Goal: Task Accomplishment & Management: Manage account settings

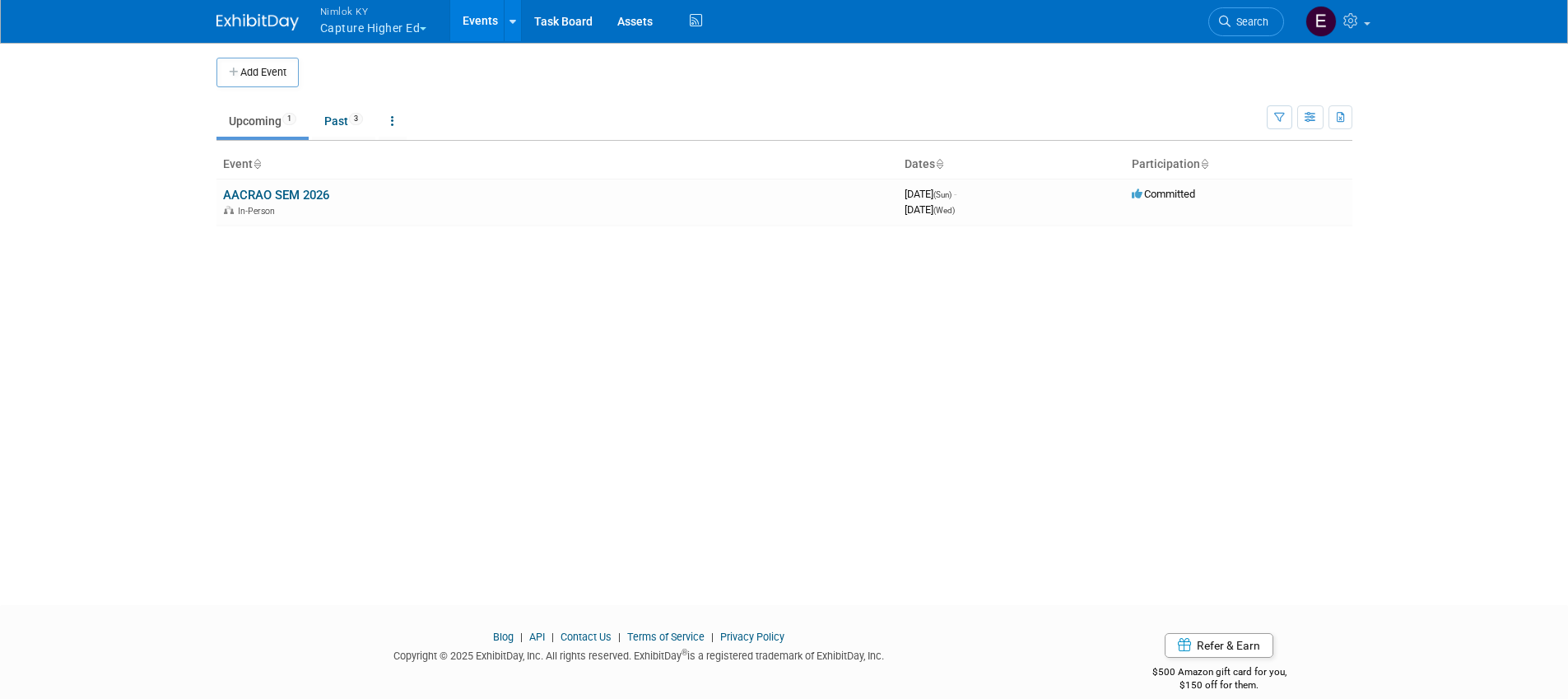
click at [394, 29] on button "Nimlok KY Capture Higher Ed" at bounding box center [383, 21] width 129 height 43
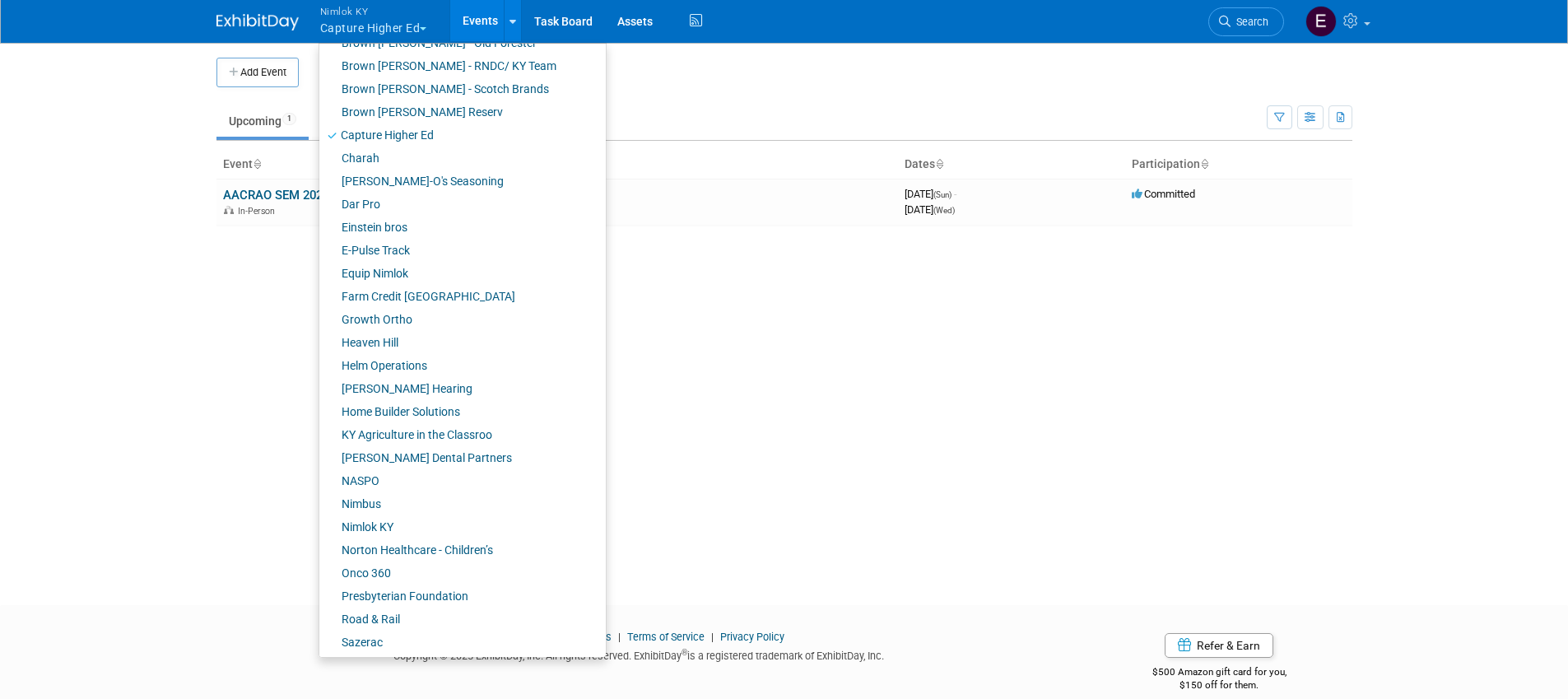
scroll to position [482, 0]
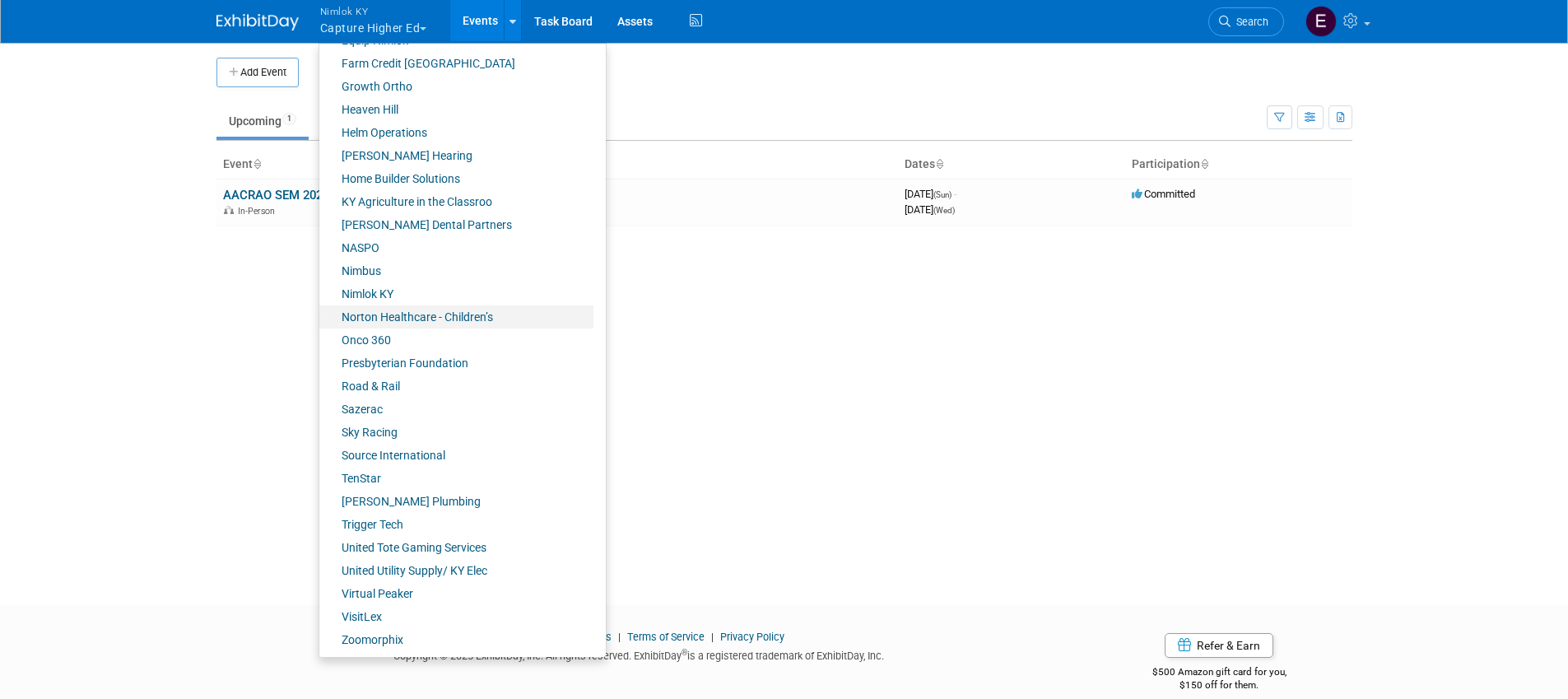
click at [377, 317] on link "Norton Healthcare - Children’s" at bounding box center [456, 317] width 274 height 23
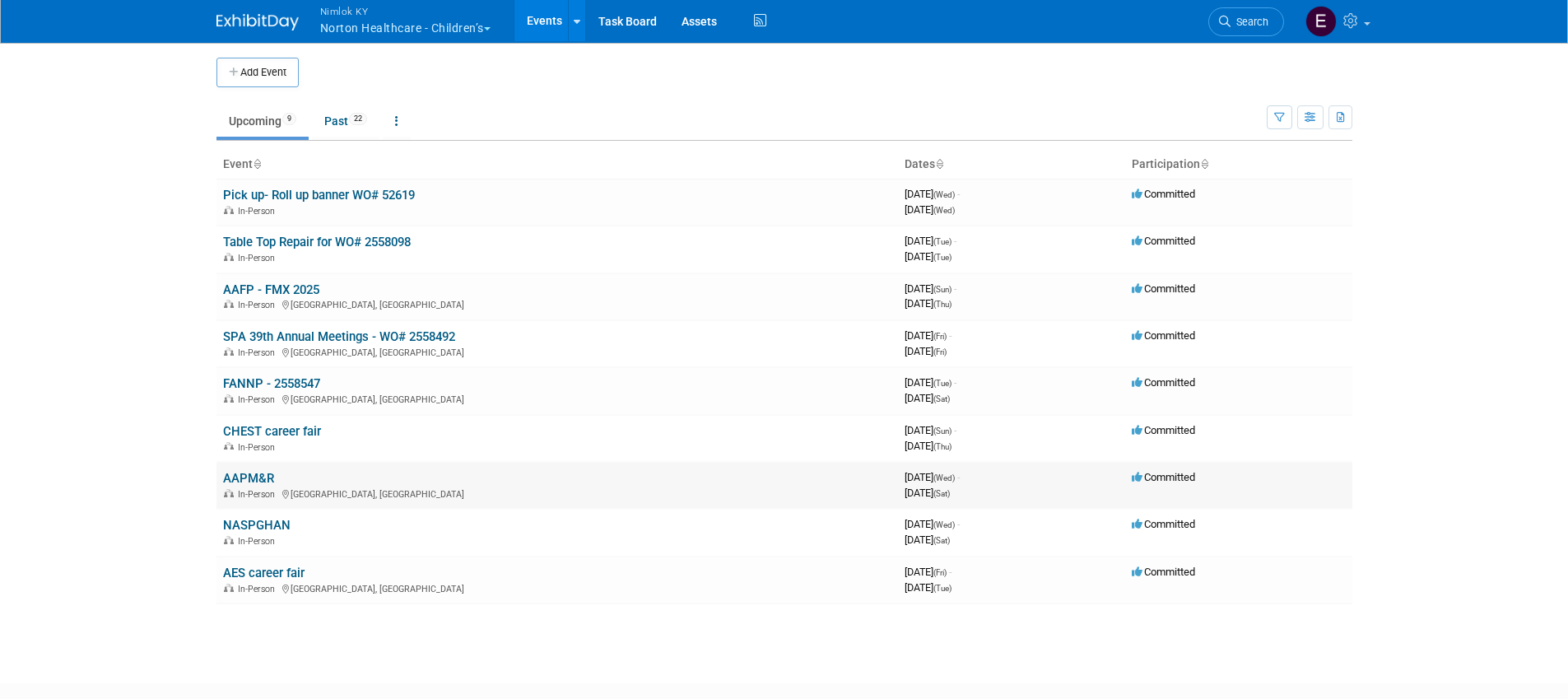
click at [258, 478] on link "AAPM&R" at bounding box center [249, 477] width 51 height 15
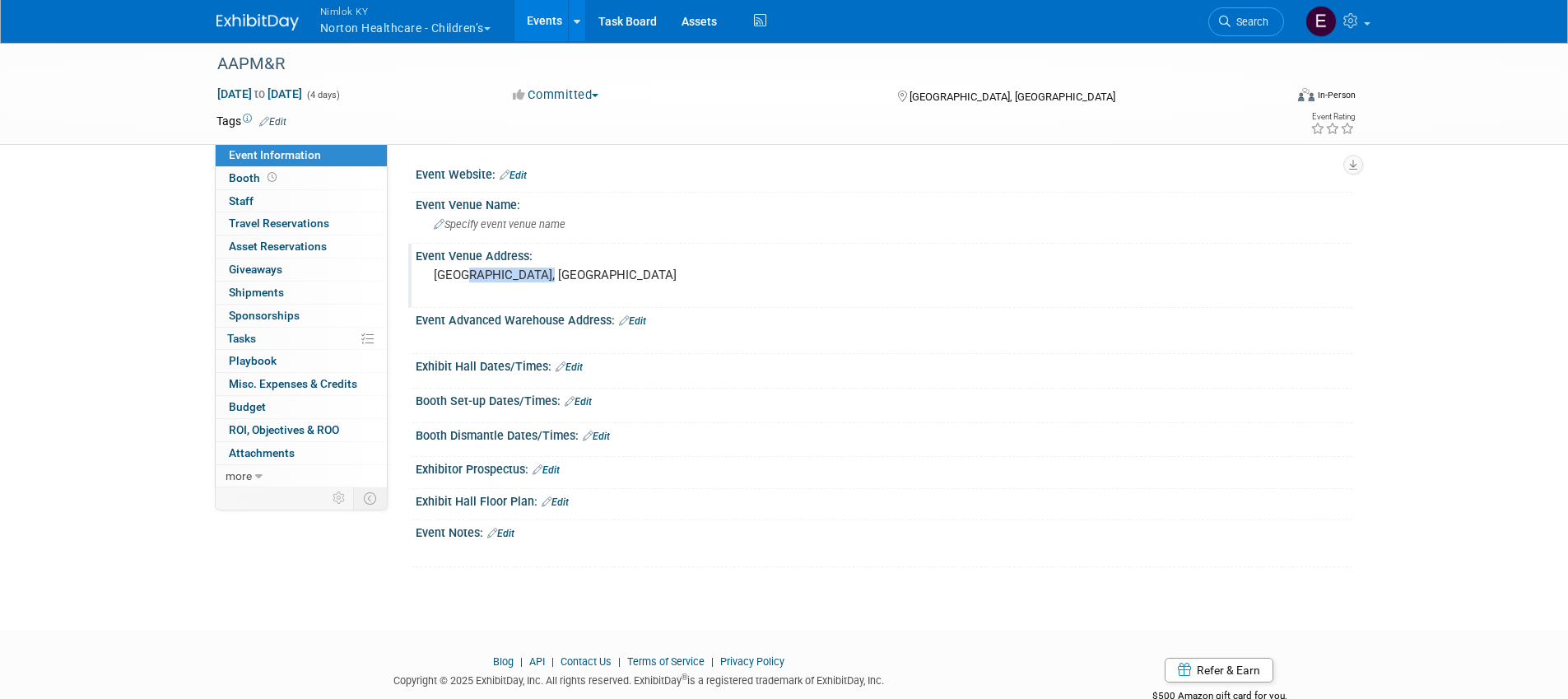
drag, startPoint x: 558, startPoint y: 274, endPoint x: 460, endPoint y: 270, distance: 98.1
click at [460, 270] on pre "Salt Lake City, UT" at bounding box center [610, 274] width 354 height 15
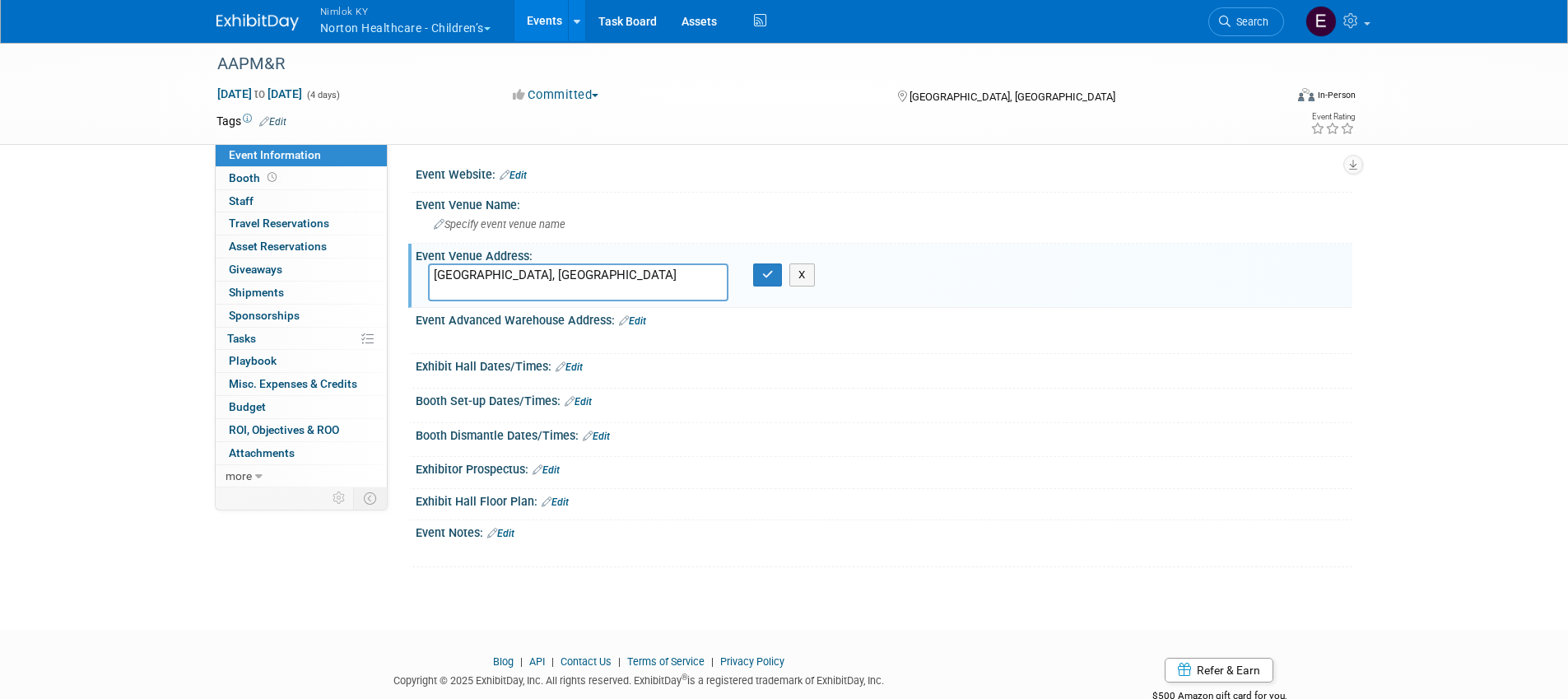
drag, startPoint x: 599, startPoint y: 273, endPoint x: 434, endPoint y: 266, distance: 165.1
click at [434, 266] on textarea "[GEOGRAPHIC_DATA], [GEOGRAPHIC_DATA]" at bounding box center [579, 282] width 301 height 38
paste textarea "GES AAPM&R Annual Assembly and Technical Exhibition Exhibiting Company Name Boo…"
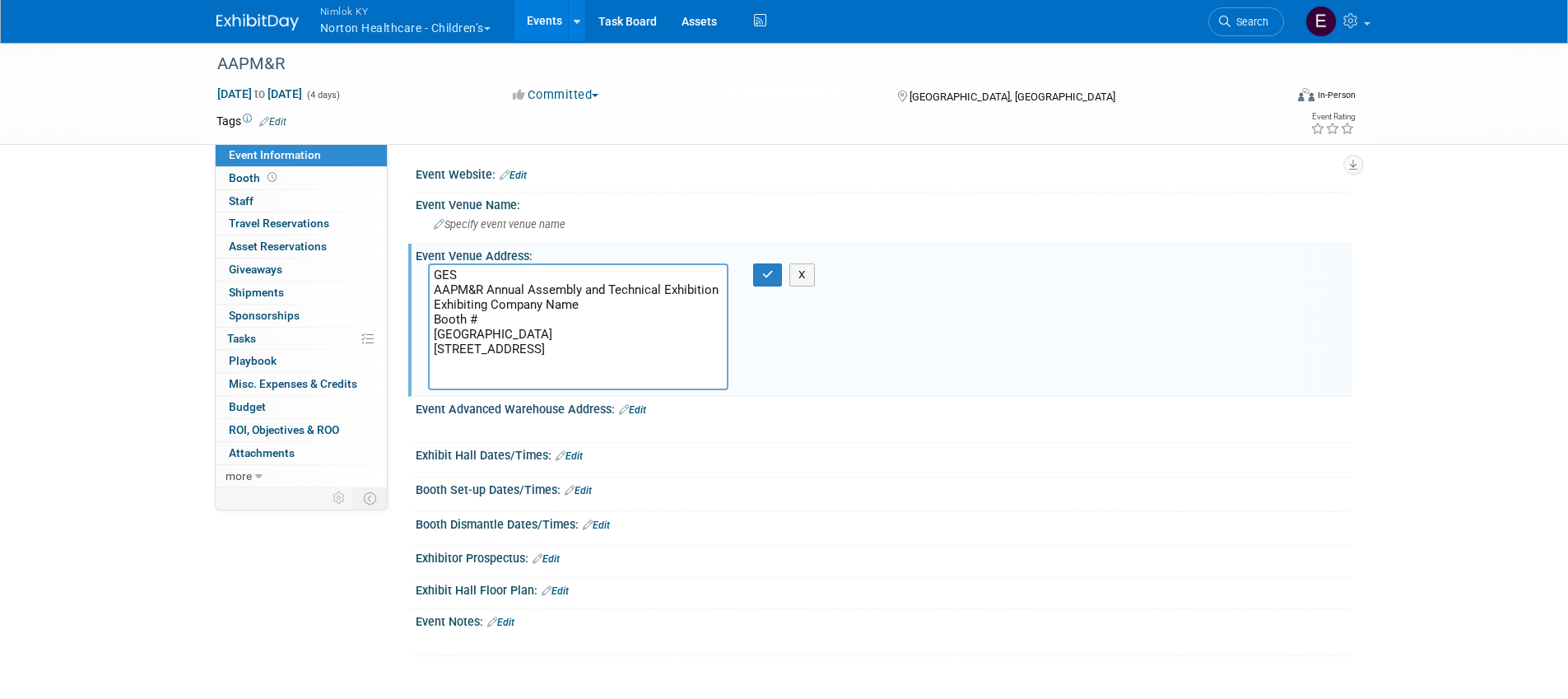
drag, startPoint x: 482, startPoint y: 317, endPoint x: 420, endPoint y: 305, distance: 63.2
click at [420, 305] on div "GES AAPM&R Annual Assembly and Technical Exhibition Exhibiting Company Name Boo…" at bounding box center [579, 327] width 325 height 127
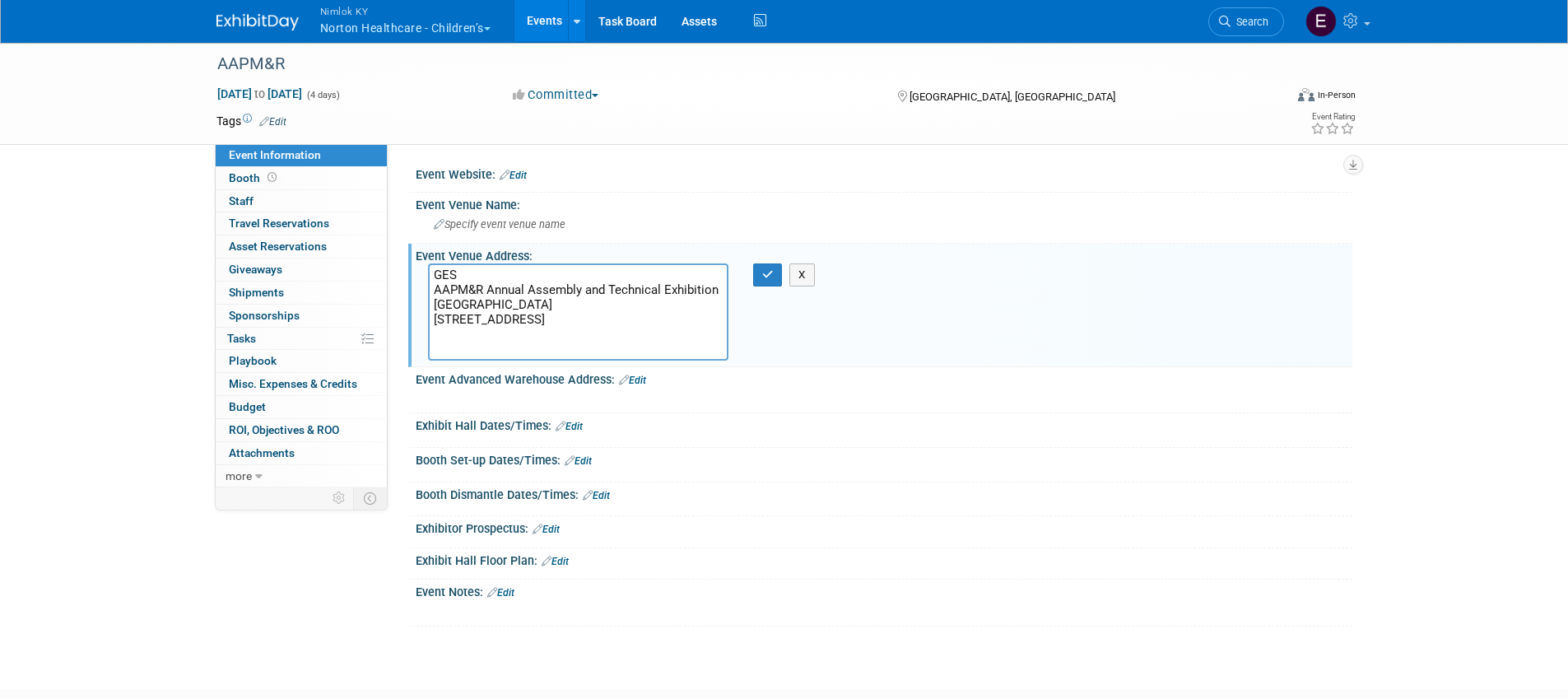
drag, startPoint x: 474, startPoint y: 278, endPoint x: 405, endPoint y: 283, distance: 69.2
click at [405, 283] on div "Event Website: Edit Event Venue Name: Specify event venue name Event Venue Addr…" at bounding box center [870, 316] width 965 height 343
click at [405, 282] on div "Event Website: Edit Event Venue Name: Specify event venue name Event Venue Addr…" at bounding box center [870, 316] width 965 height 343
drag, startPoint x: 477, startPoint y: 275, endPoint x: 433, endPoint y: 273, distance: 44.0
click at [433, 273] on textarea "GES AAPM&R Annual Assembly and Technical Exhibition Salt Palace Convention Cent…" at bounding box center [579, 312] width 301 height 97
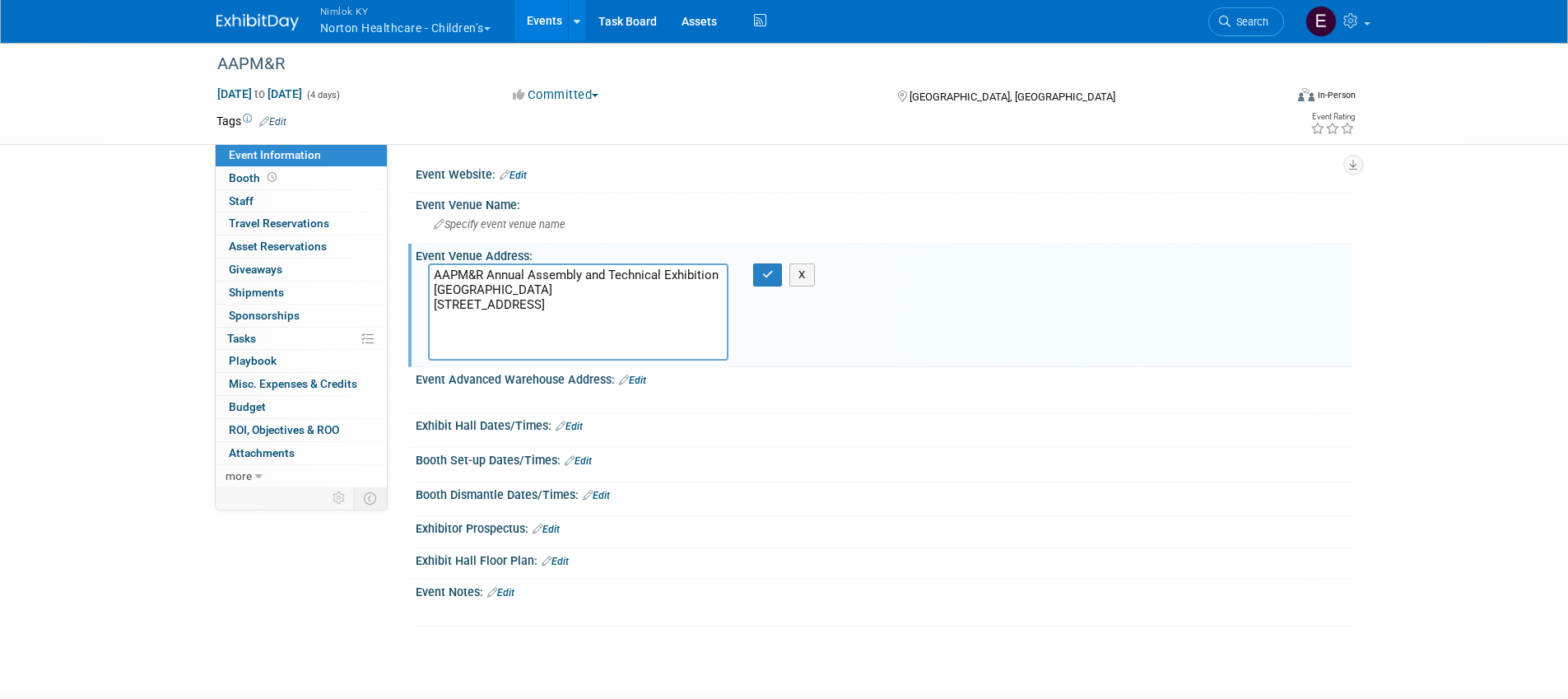
click at [433, 288] on textarea "AAPM&R Annual Assembly and Technical Exhibition Salt Palace Convention Center 1…" at bounding box center [579, 312] width 301 height 97
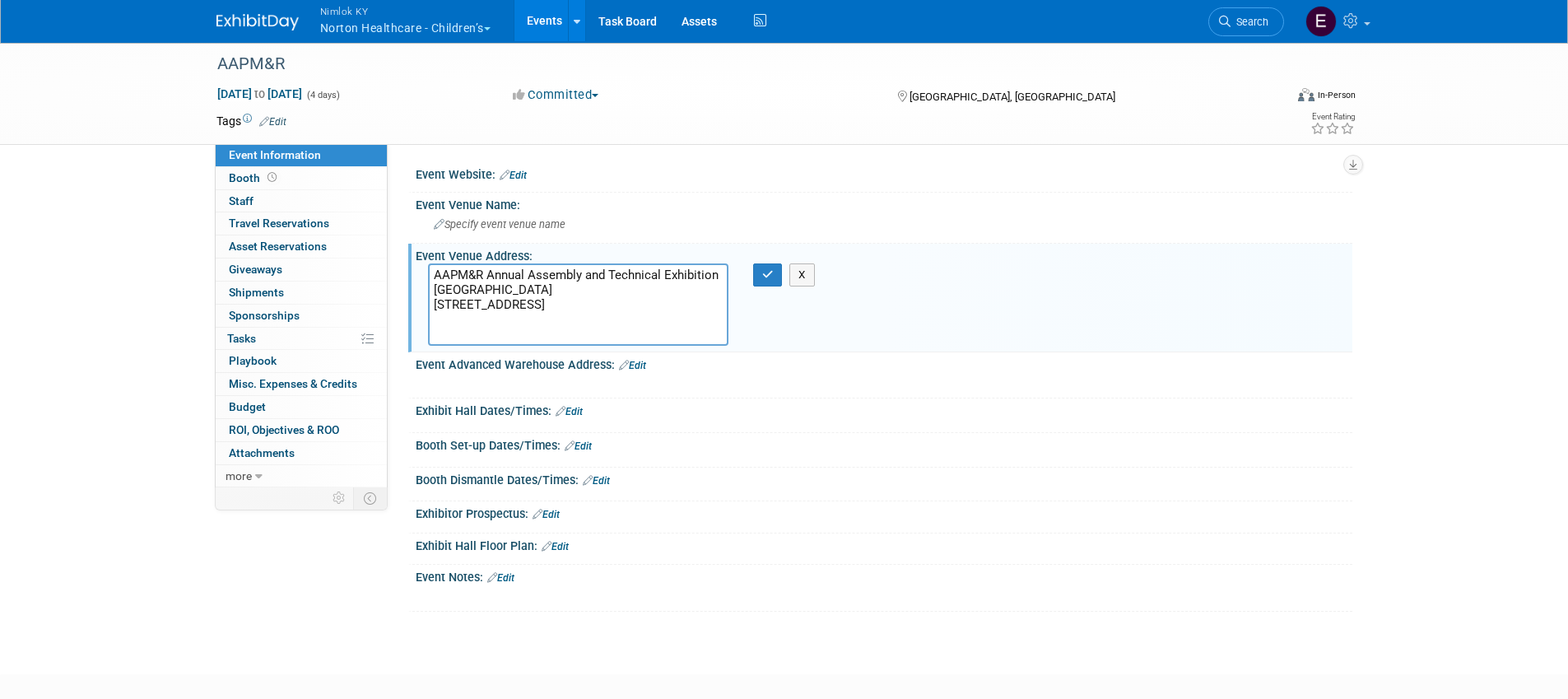
click at [608, 293] on textarea "AAPM&R Annual Assembly and Technical Exhibition Salt Palace Convention Center 1…" at bounding box center [579, 305] width 301 height 83
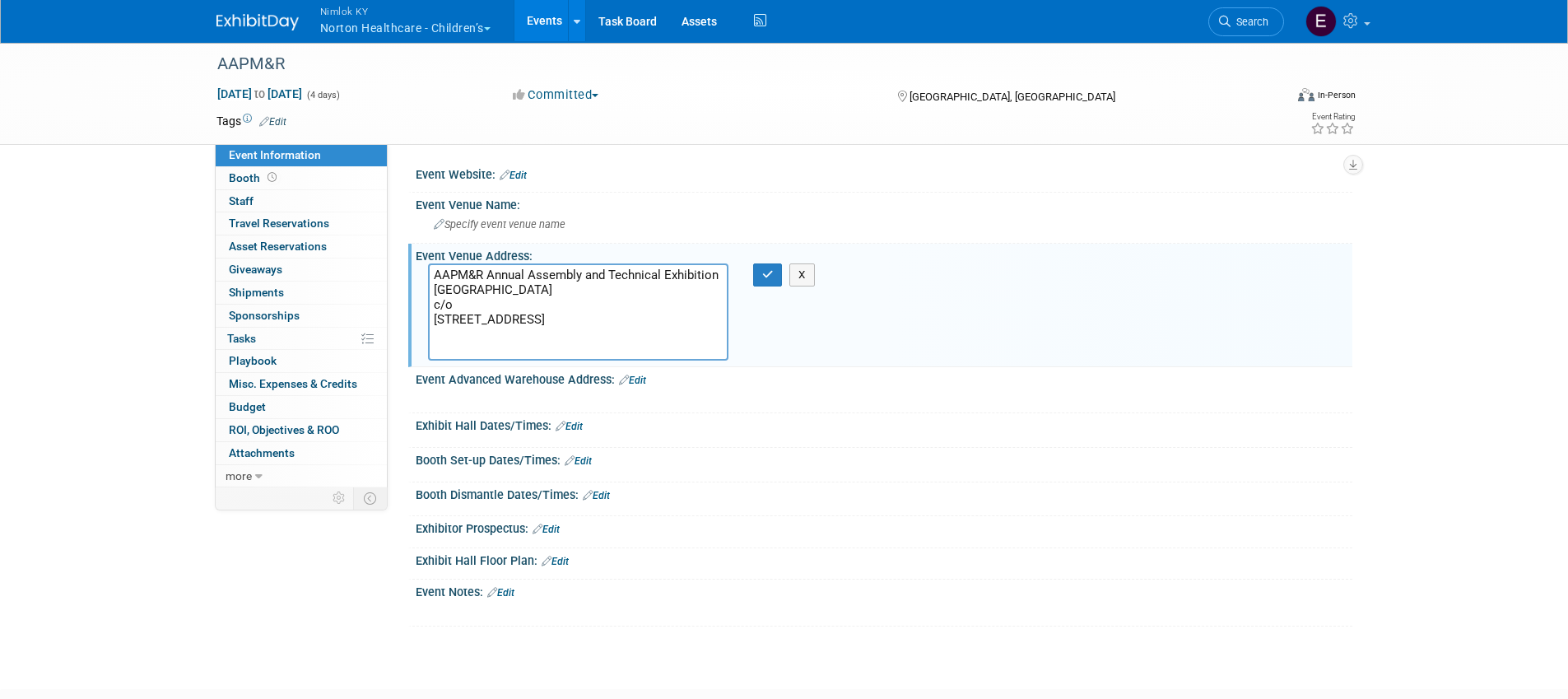
paste textarea "GES"
type textarea "AAPM&R Annual Assembly and Technical Exhibition Salt Palace Convention Center c…"
click at [769, 272] on icon "button" at bounding box center [768, 274] width 11 height 11
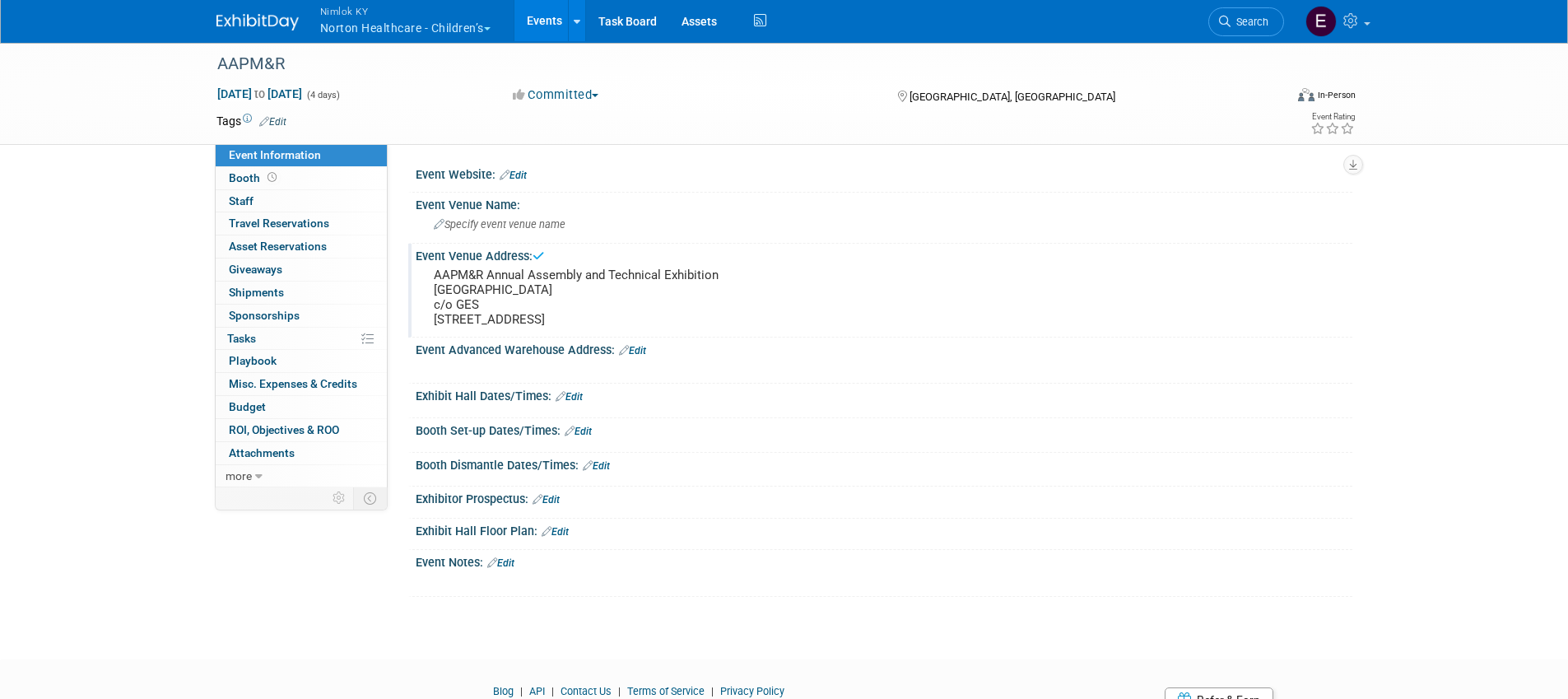
click at [640, 356] on link "Edit" at bounding box center [632, 350] width 27 height 11
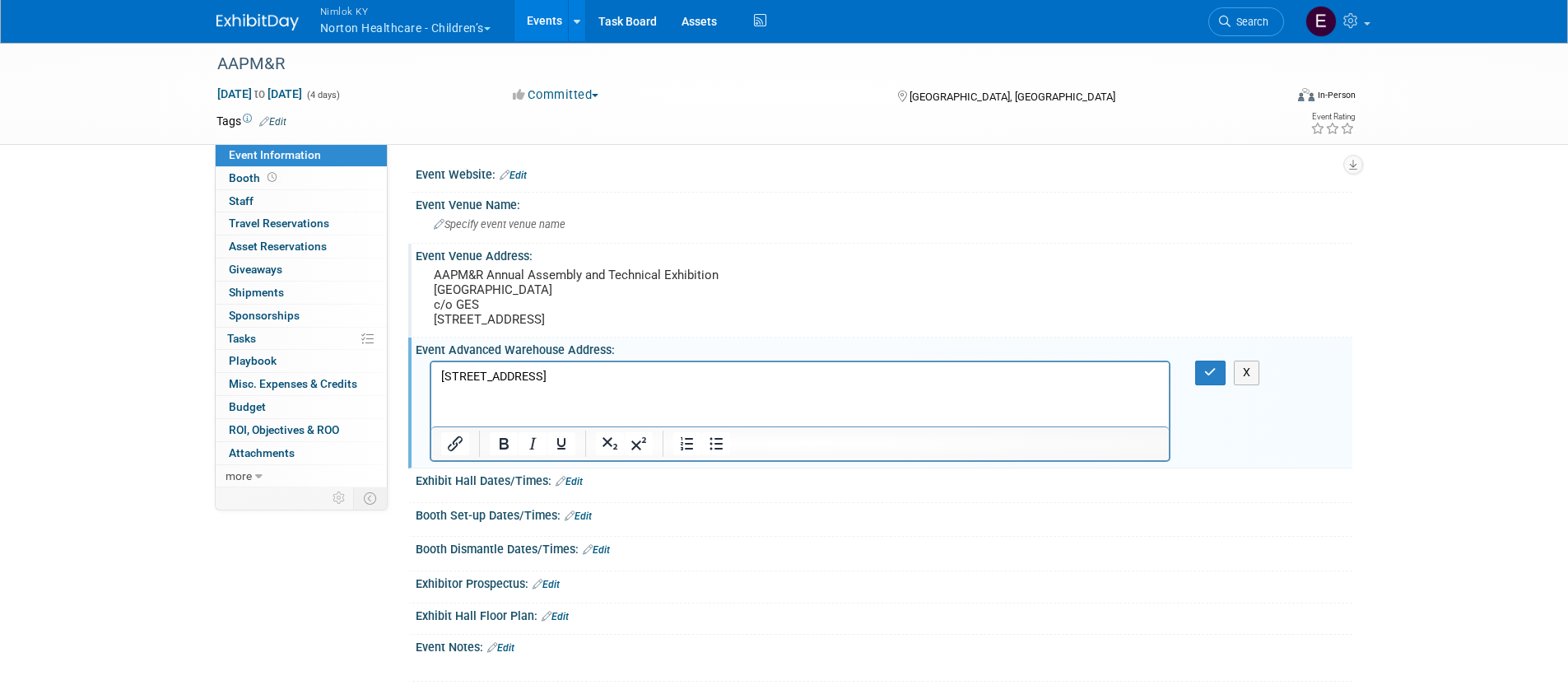
click at [571, 375] on p "1812 S Empire Rd, Ste BSalt Lake City, UT 84104United States of America" at bounding box center [800, 376] width 719 height 17
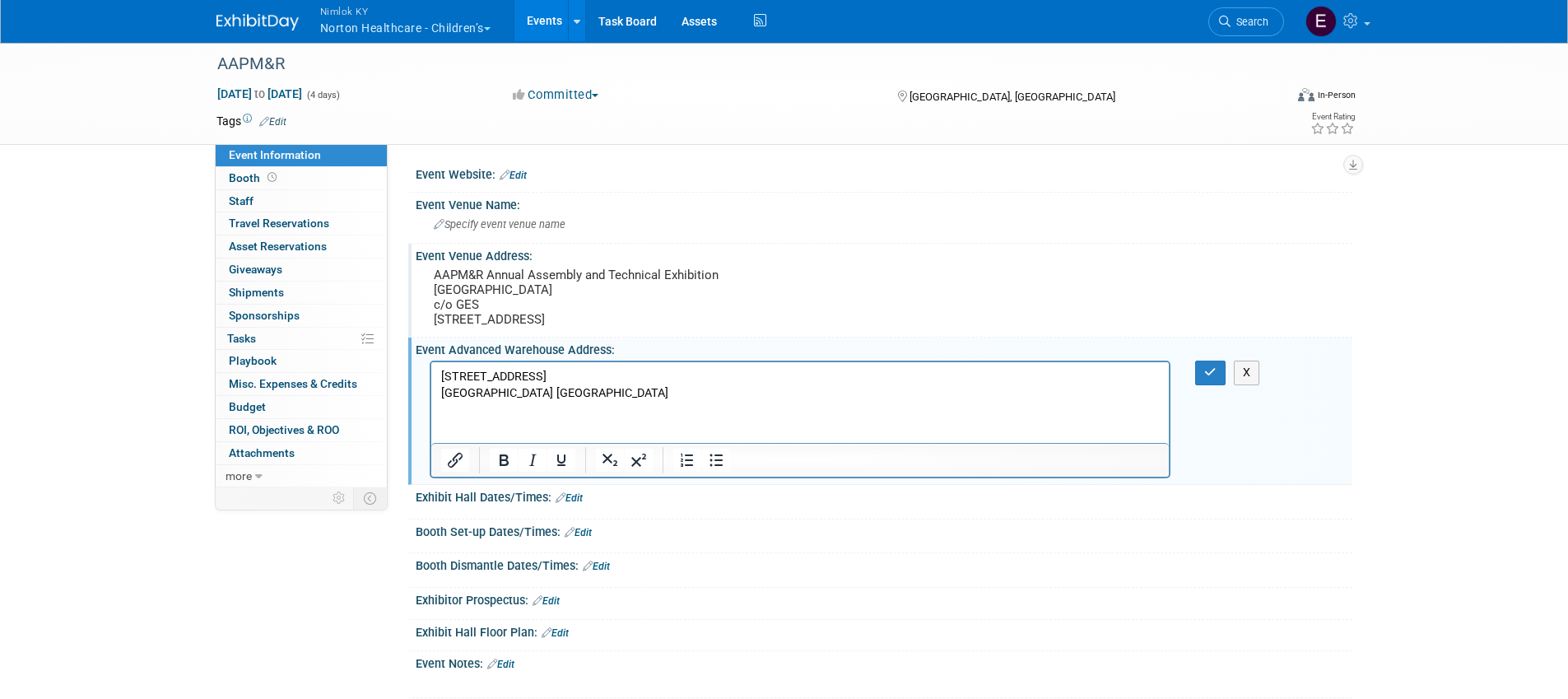
click at [540, 389] on p "1812 S Empire Rd, Ste B Salt Lake City, UT 84104United States of America" at bounding box center [800, 384] width 719 height 33
click at [572, 388] on p "1812 S Empire Rd, Ste B Salt Lake City, UT 84104United States of America" at bounding box center [800, 384] width 719 height 33
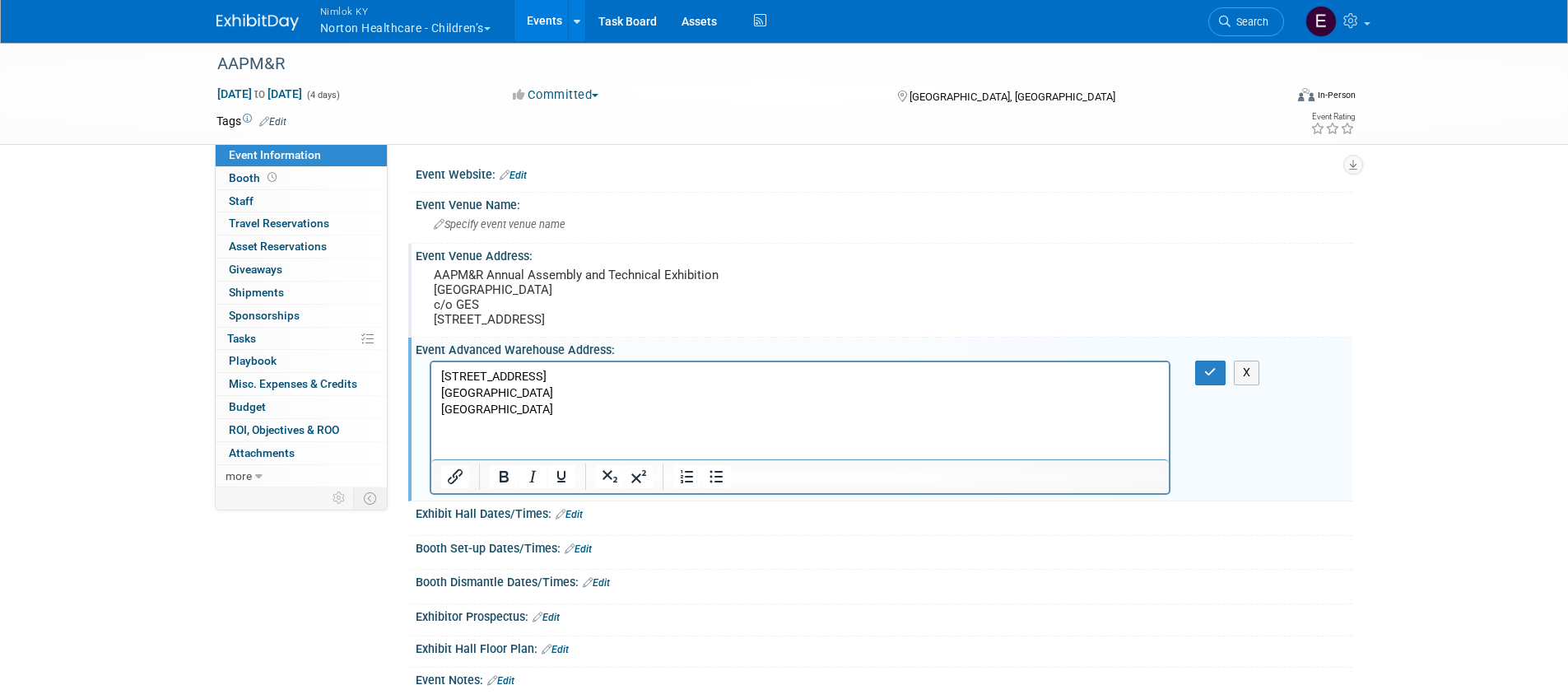
click at [520, 419] on html "1812 S Empire Rd, Ste B Salt Lake City, UT 84104 United States of America" at bounding box center [800, 390] width 739 height 56
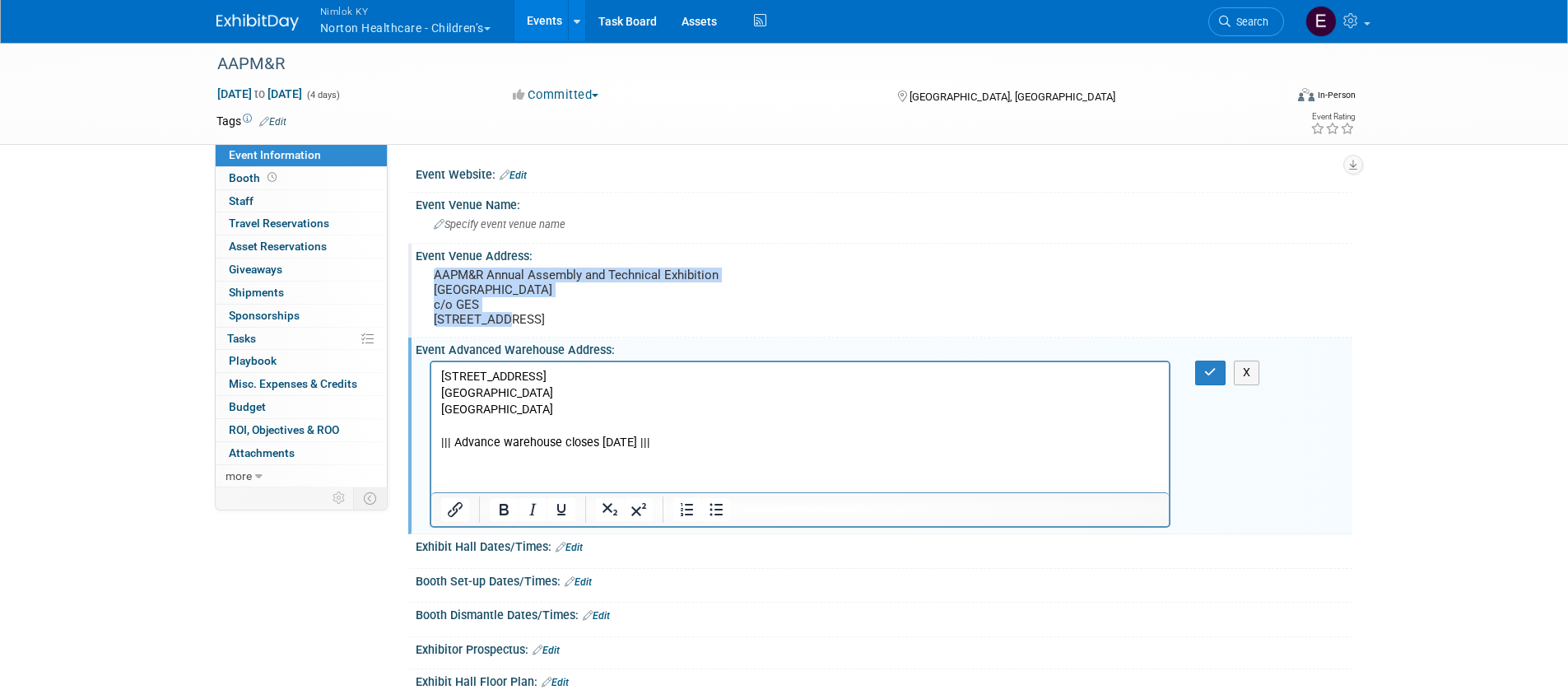
drag, startPoint x: 471, startPoint y: 301, endPoint x: 426, endPoint y: 279, distance: 50.1
click at [426, 279] on div "AAPM&R Annual Assembly and Technical Exhibition Salt Palace Convention Center c…" at bounding box center [611, 298] width 390 height 69
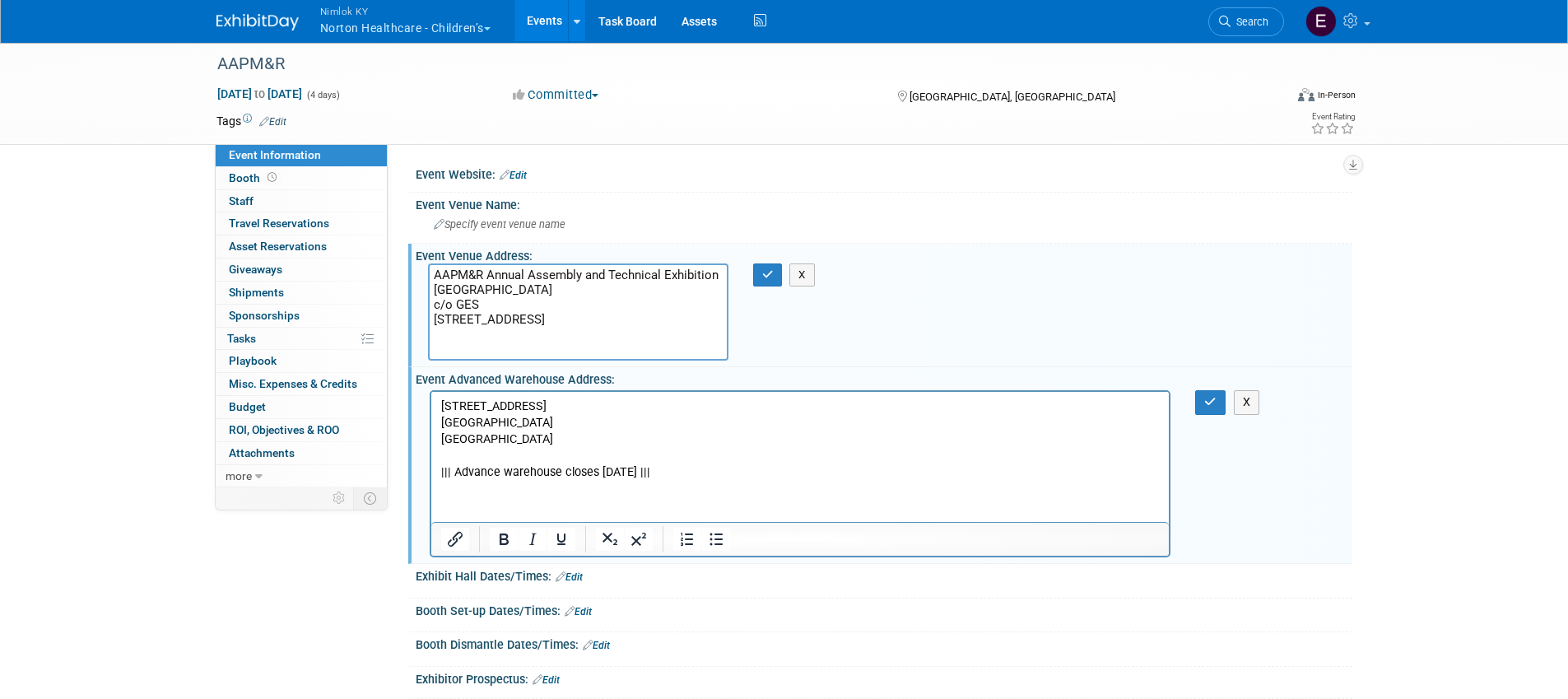
click at [442, 404] on p "1812 S Empire Rd, Ste B Salt Lake City, UT 84104 United States of America" at bounding box center [800, 423] width 719 height 49
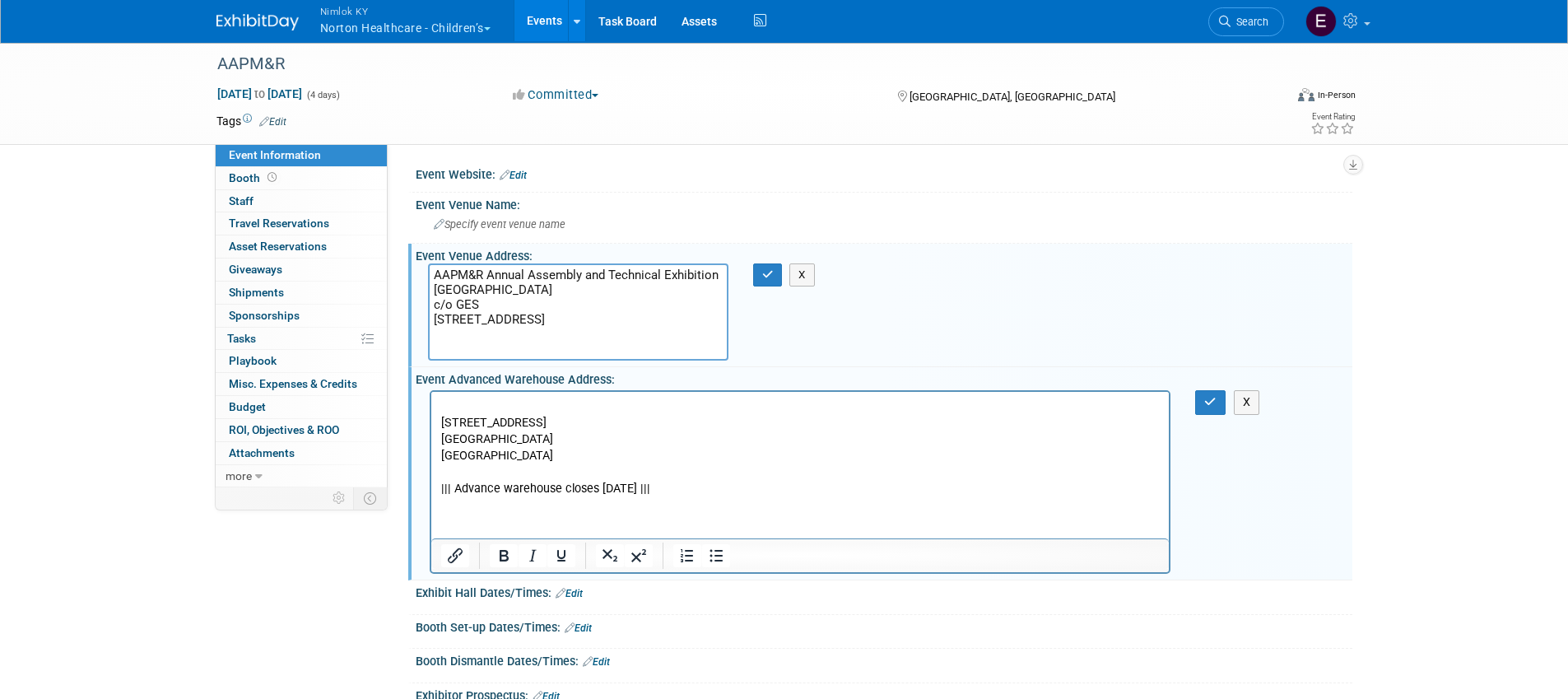
click at [457, 406] on p "1812 S Empire Rd, Ste B Salt Lake City, UT 84104 United States of America" at bounding box center [800, 431] width 719 height 66
drag, startPoint x: 843, startPoint y: 404, endPoint x: 411, endPoint y: 416, distance: 432.2
click at [431, 416] on html "1812 S Empire Rd, Ste BSalt Lake City, UT 84104United States of America 1812 S …" at bounding box center [800, 445] width 739 height 106
drag, startPoint x: 828, startPoint y: 407, endPoint x: 447, endPoint y: 391, distance: 381.3
click at [447, 392] on html "1812 S Empire Rd, Ste BSalt Lake City, UT 84104United States of America 1812 S …" at bounding box center [800, 445] width 739 height 106
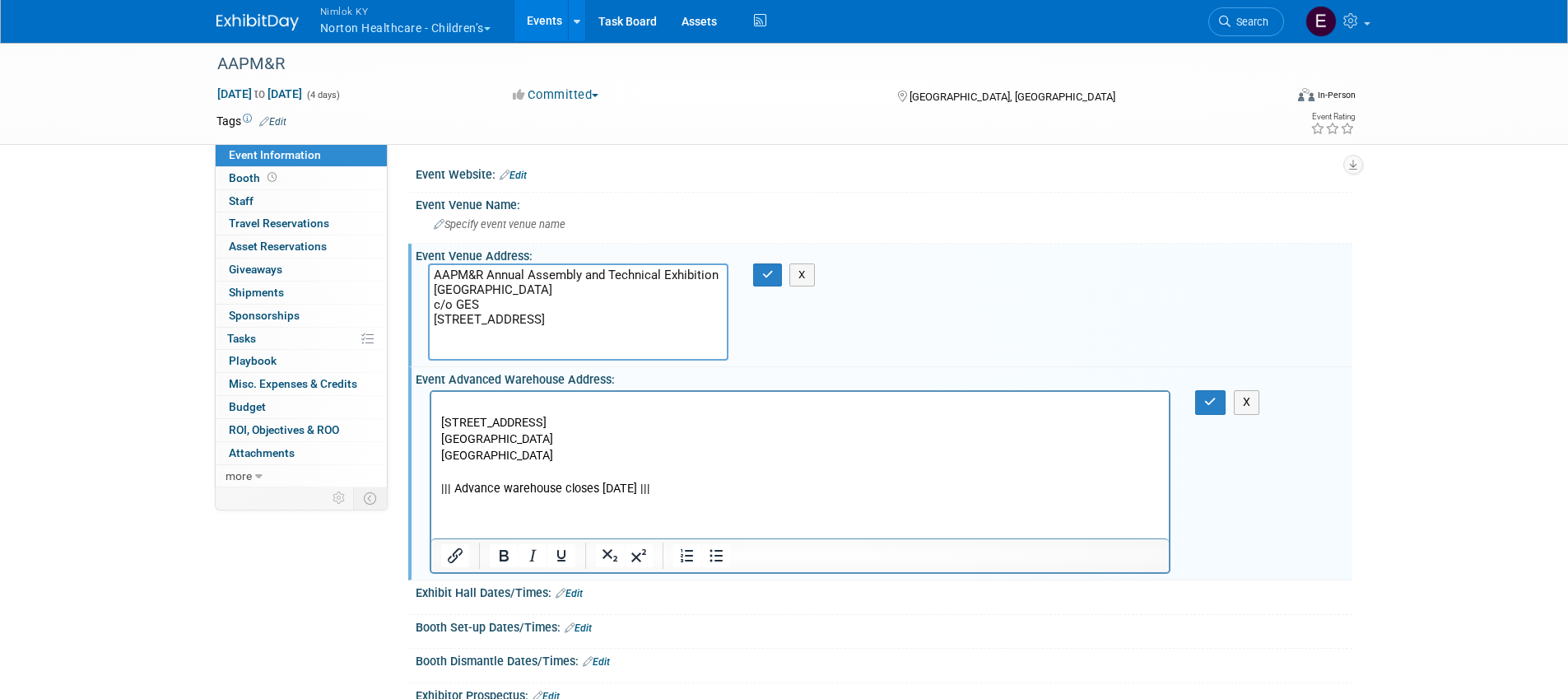
drag, startPoint x: 481, startPoint y: 302, endPoint x: 419, endPoint y: 273, distance: 68.4
click at [419, 273] on div "AAPM&R Annual Assembly and Technical Exhibition Salt Palace Convention Center c…" at bounding box center [579, 312] width 325 height 97
click at [492, 404] on p "1812 S Empire Rd, Ste B Salt Lake City, UT 84104 United States of America" at bounding box center [800, 431] width 719 height 66
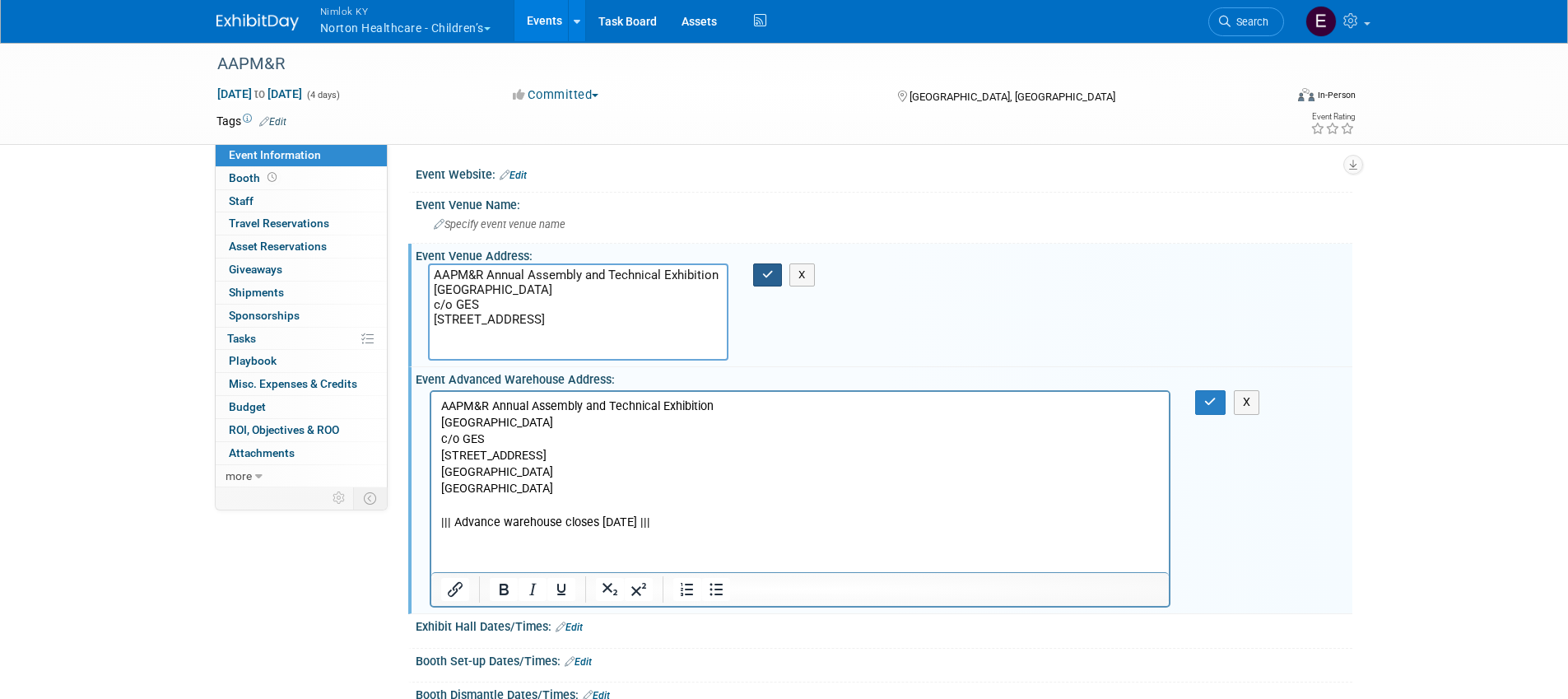
click at [767, 269] on icon "button" at bounding box center [768, 274] width 11 height 11
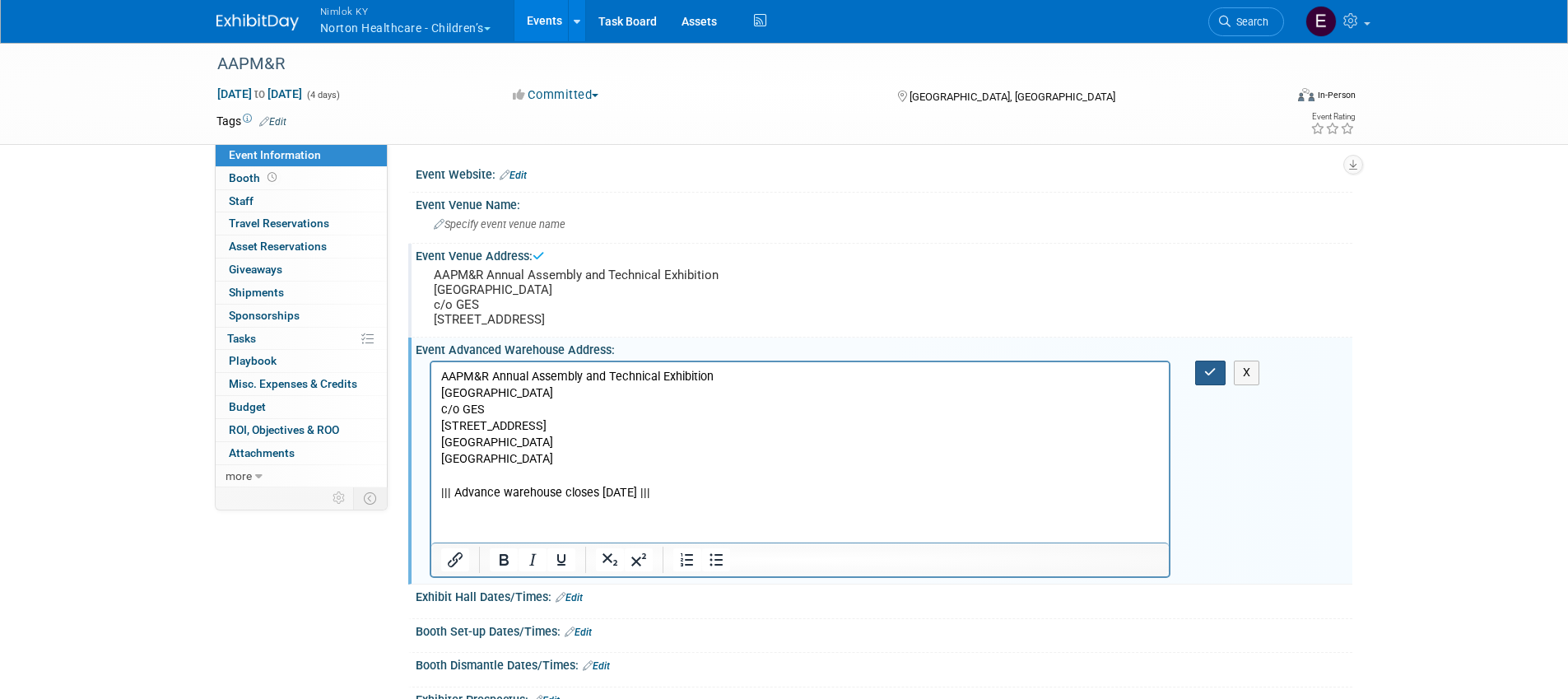
click at [1210, 384] on button "button" at bounding box center [1210, 372] width 31 height 24
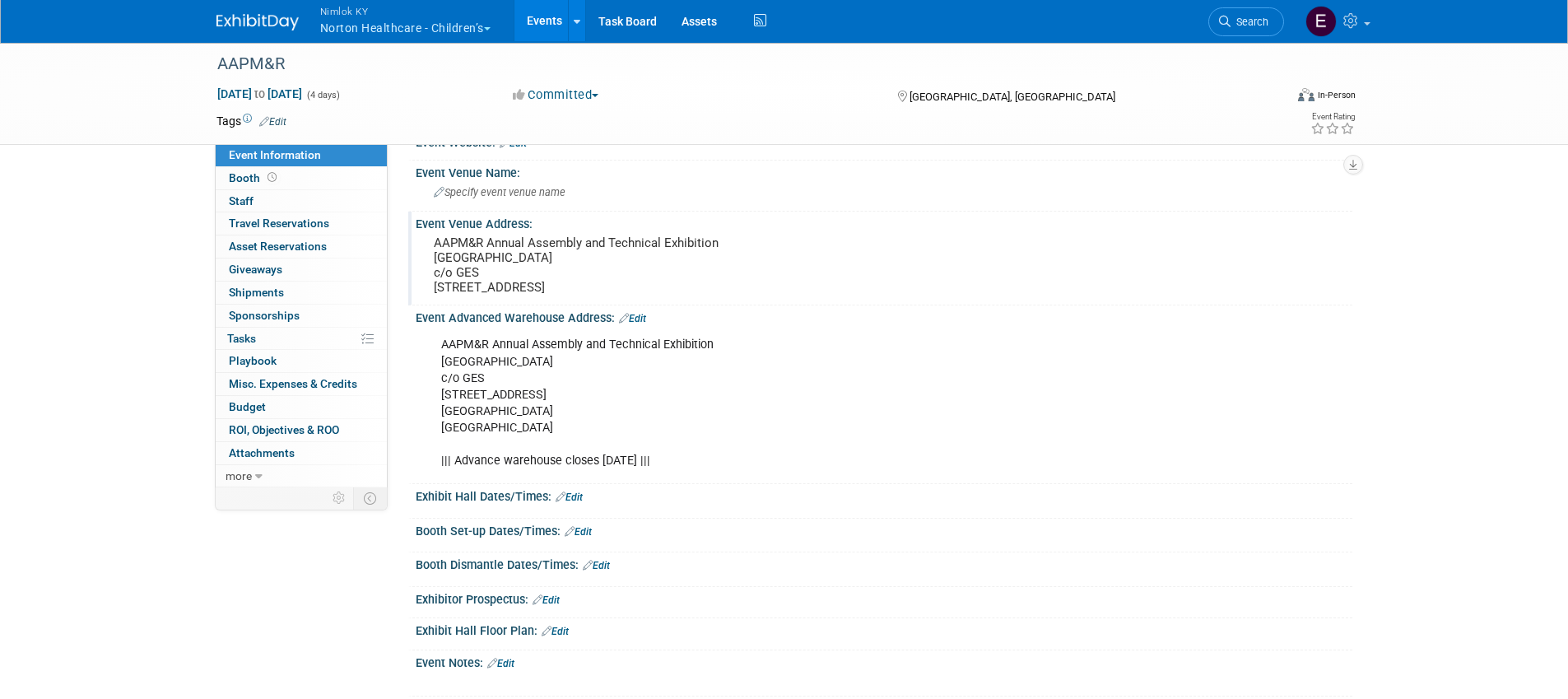
scroll to position [237, 0]
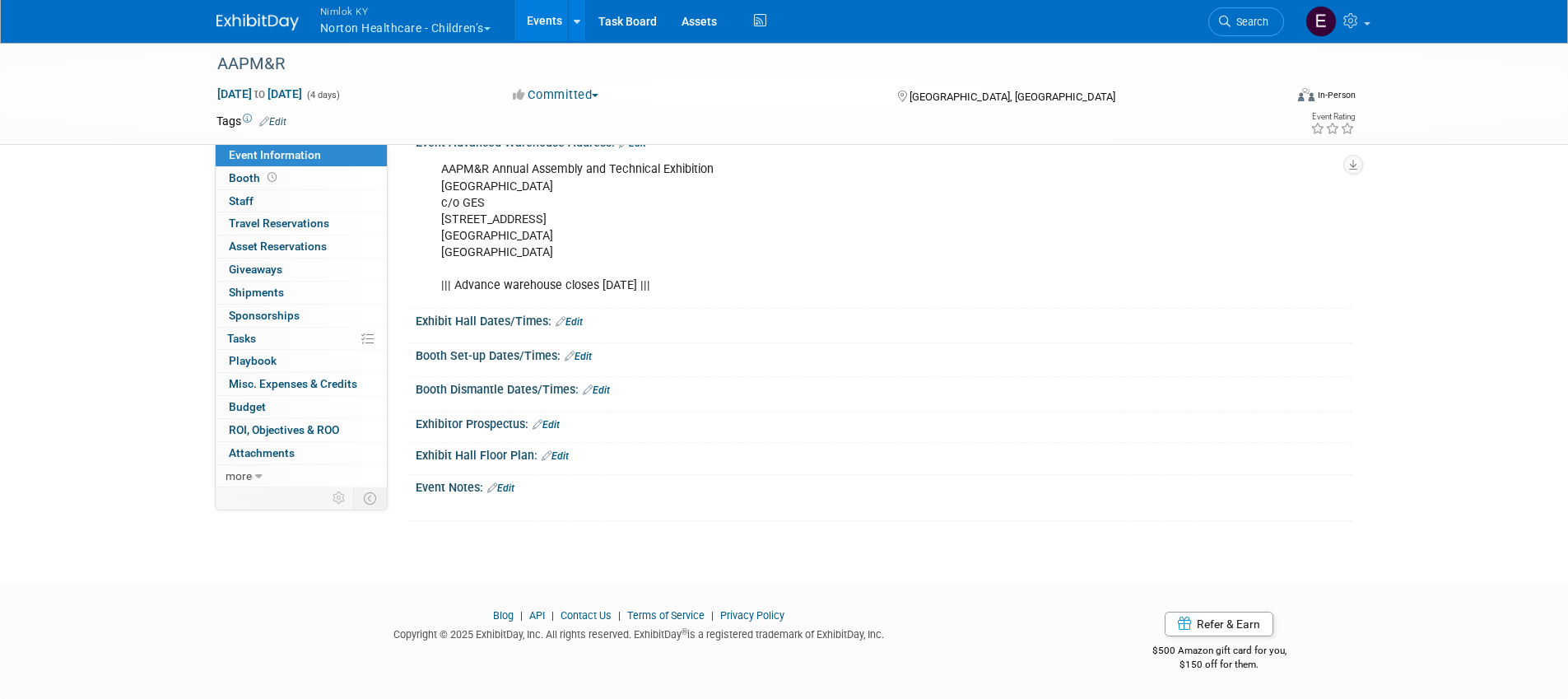
click at [571, 317] on link "Edit" at bounding box center [569, 321] width 27 height 11
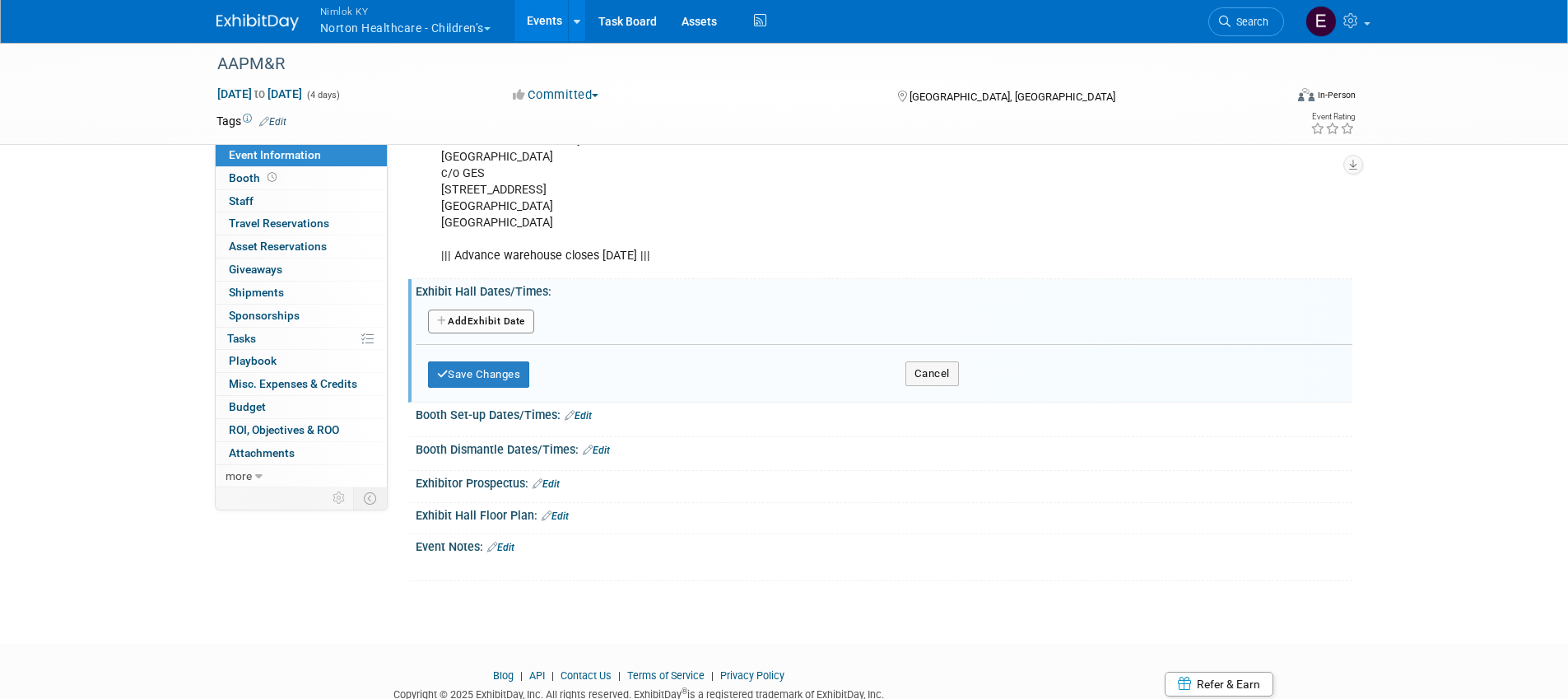
click at [530, 334] on button "Add Another Exhibit Date" at bounding box center [481, 322] width 106 height 25
select select "9"
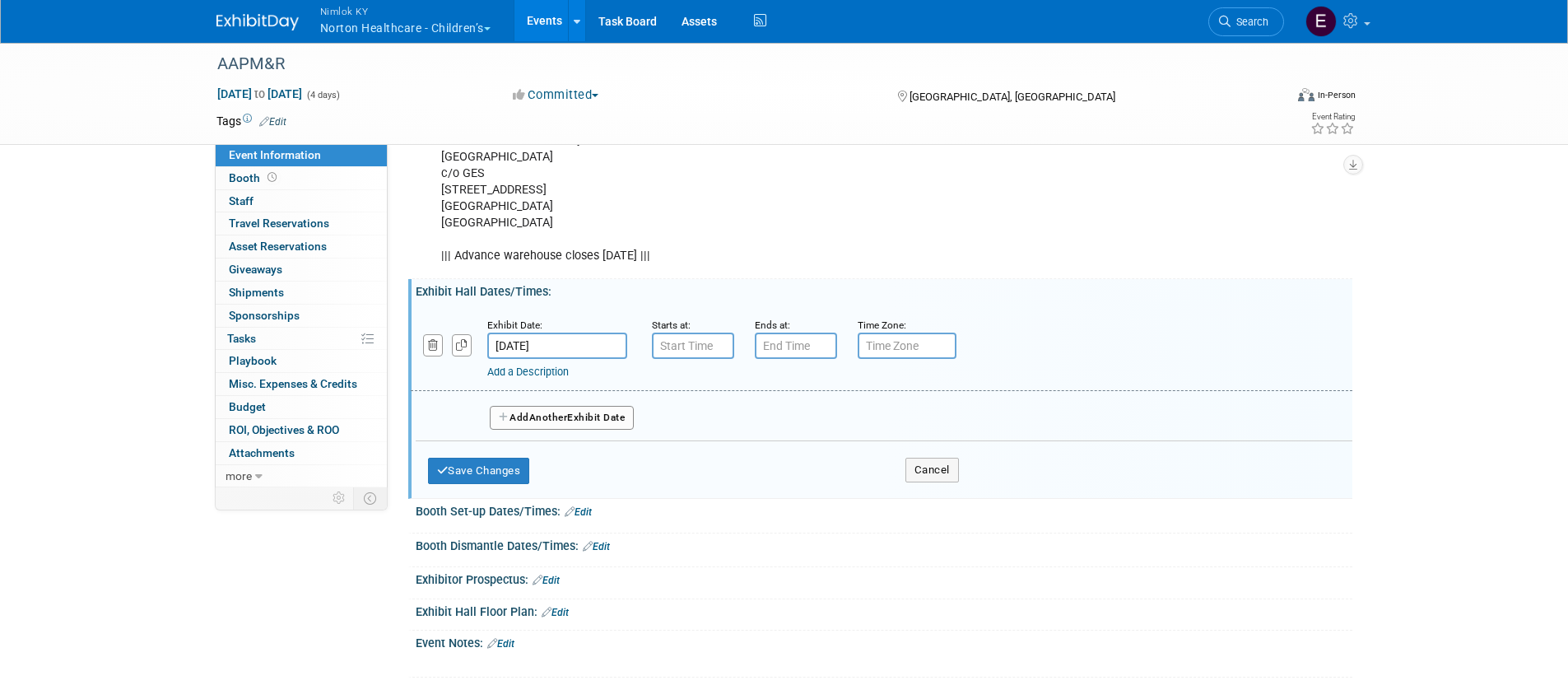
click at [572, 359] on input "Oct 22, 2025" at bounding box center [557, 346] width 140 height 26
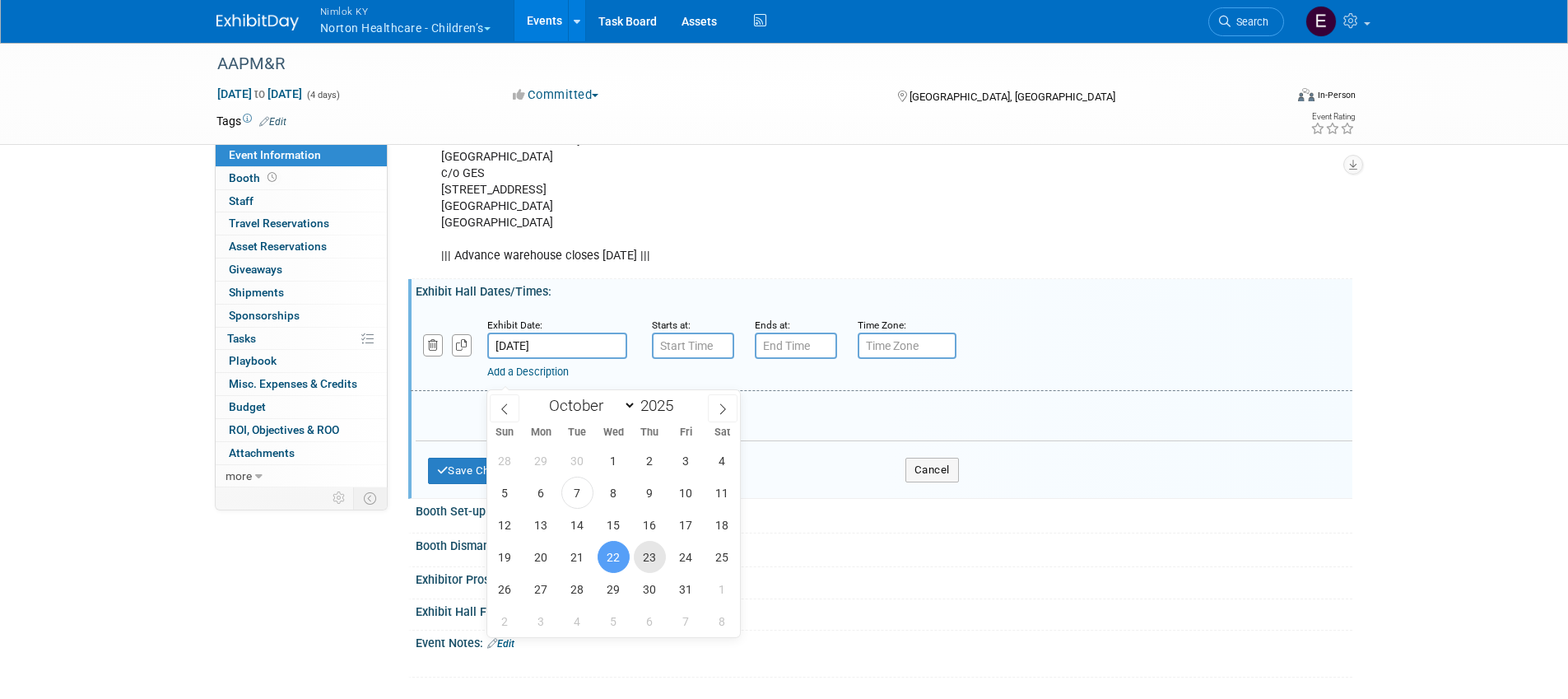
click at [645, 554] on span "23" at bounding box center [650, 557] width 33 height 33
type input "Oct 23, 2025"
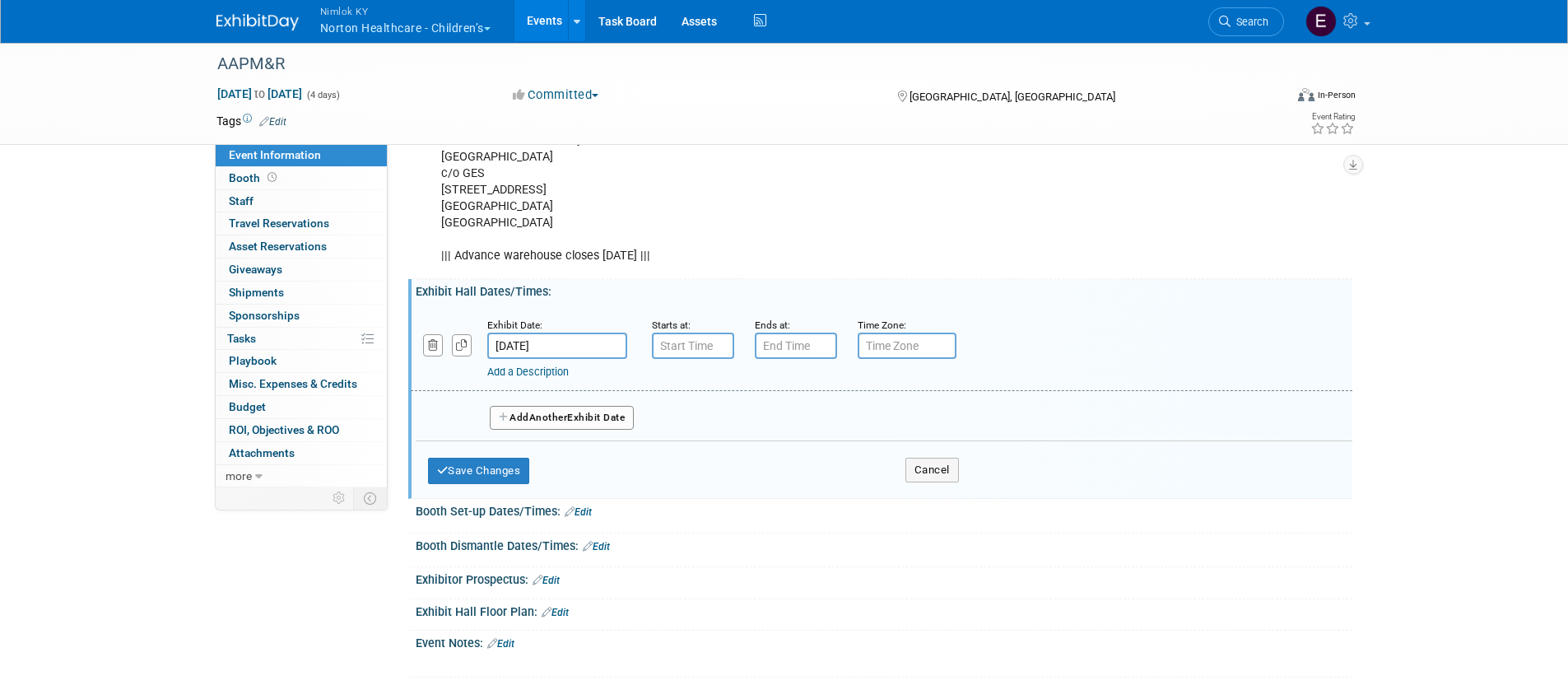
click at [689, 380] on div "Add a Description Description:" at bounding box center [839, 368] width 704 height 20
click at [694, 359] on input "7:00 AM" at bounding box center [693, 346] width 83 height 26
click at [693, 401] on span at bounding box center [689, 386] width 29 height 29
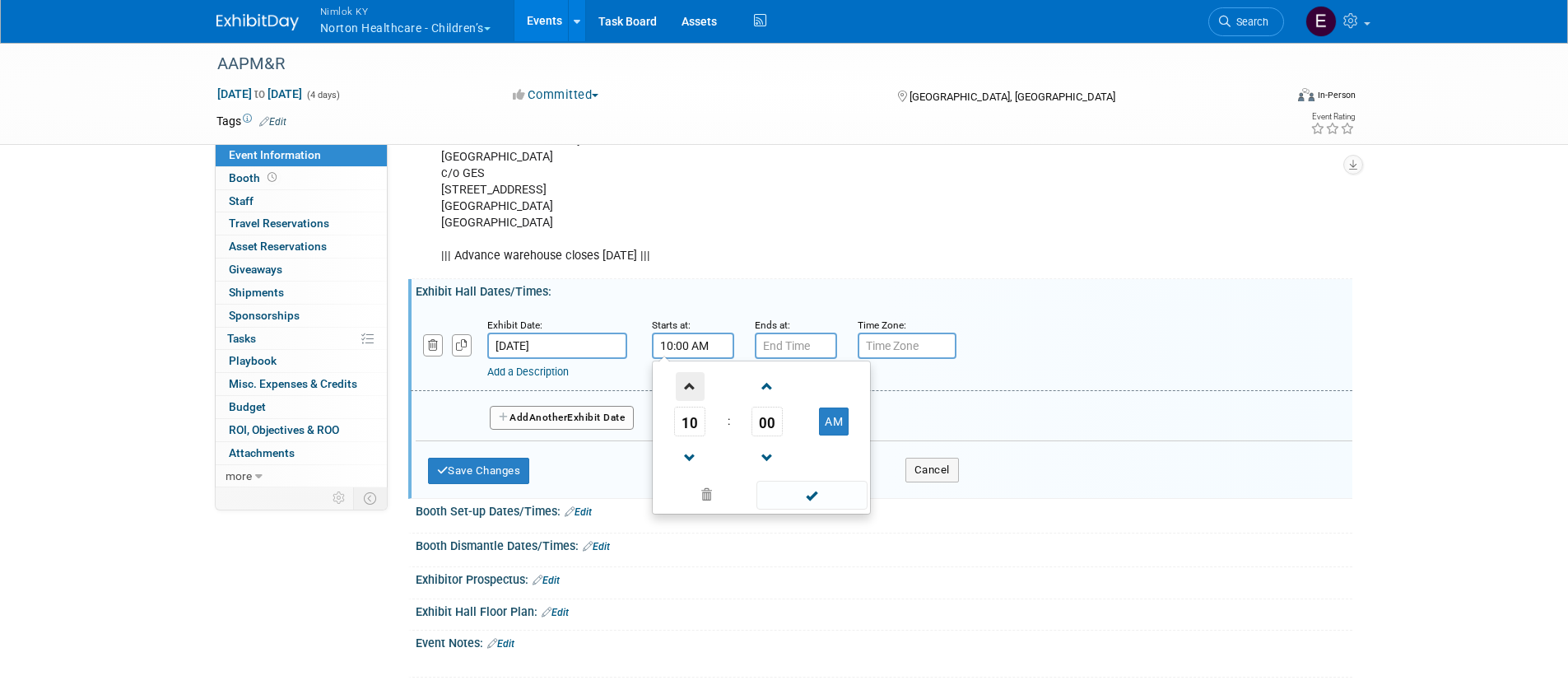
click at [693, 401] on span at bounding box center [689, 386] width 29 height 29
type input "11:00 AM"
click at [786, 359] on input "7:00 PM" at bounding box center [796, 346] width 83 height 26
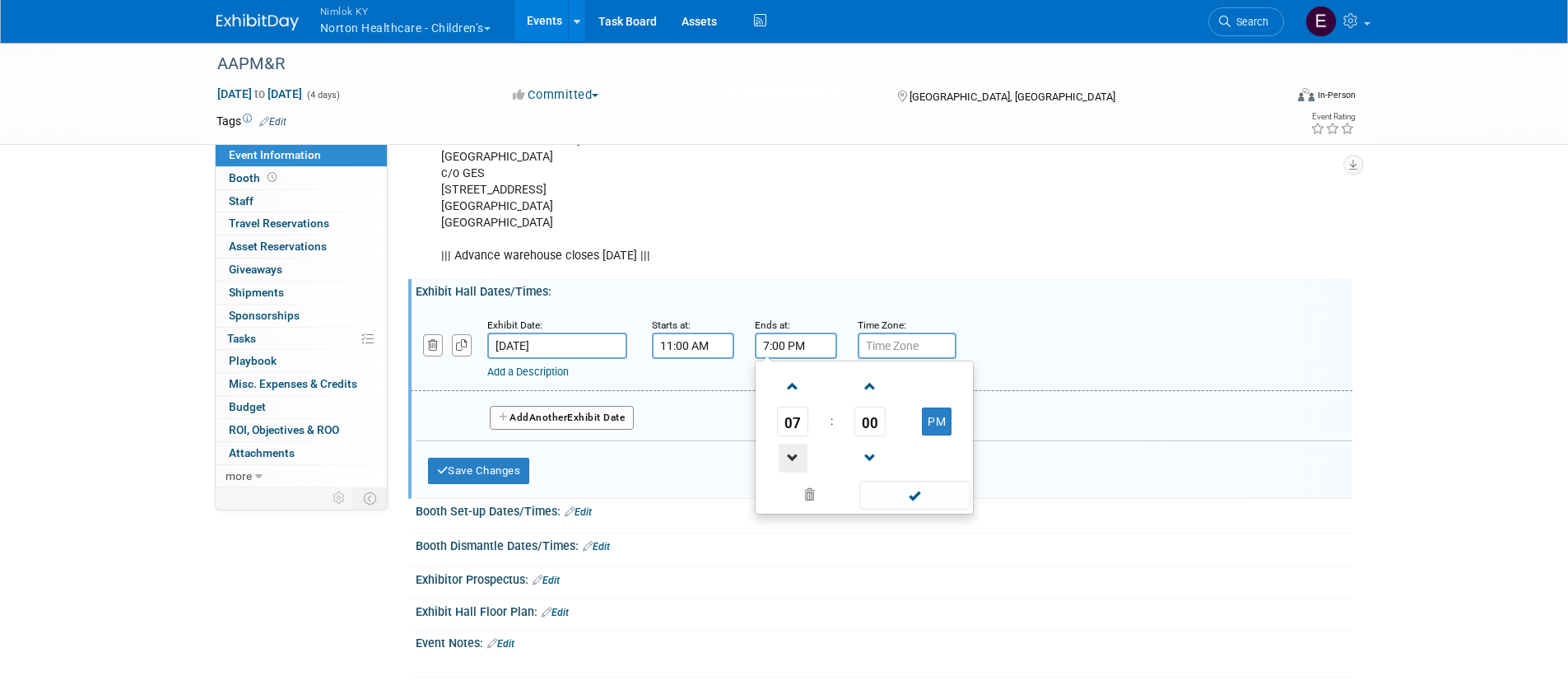
click at [791, 472] on span at bounding box center [792, 458] width 29 height 29
click at [869, 401] on span at bounding box center [870, 386] width 29 height 29
click at [873, 401] on span at bounding box center [870, 386] width 29 height 29
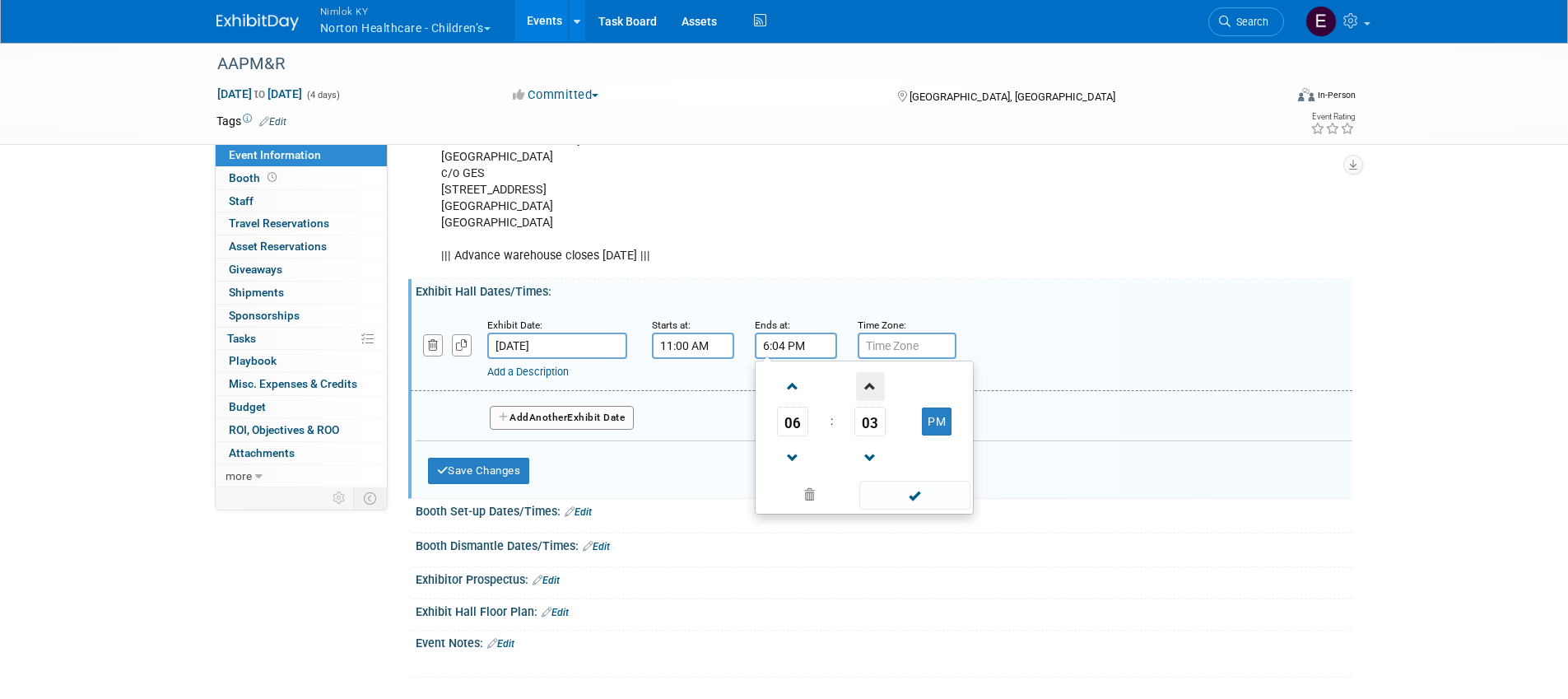
click at [873, 401] on span at bounding box center [870, 386] width 29 height 29
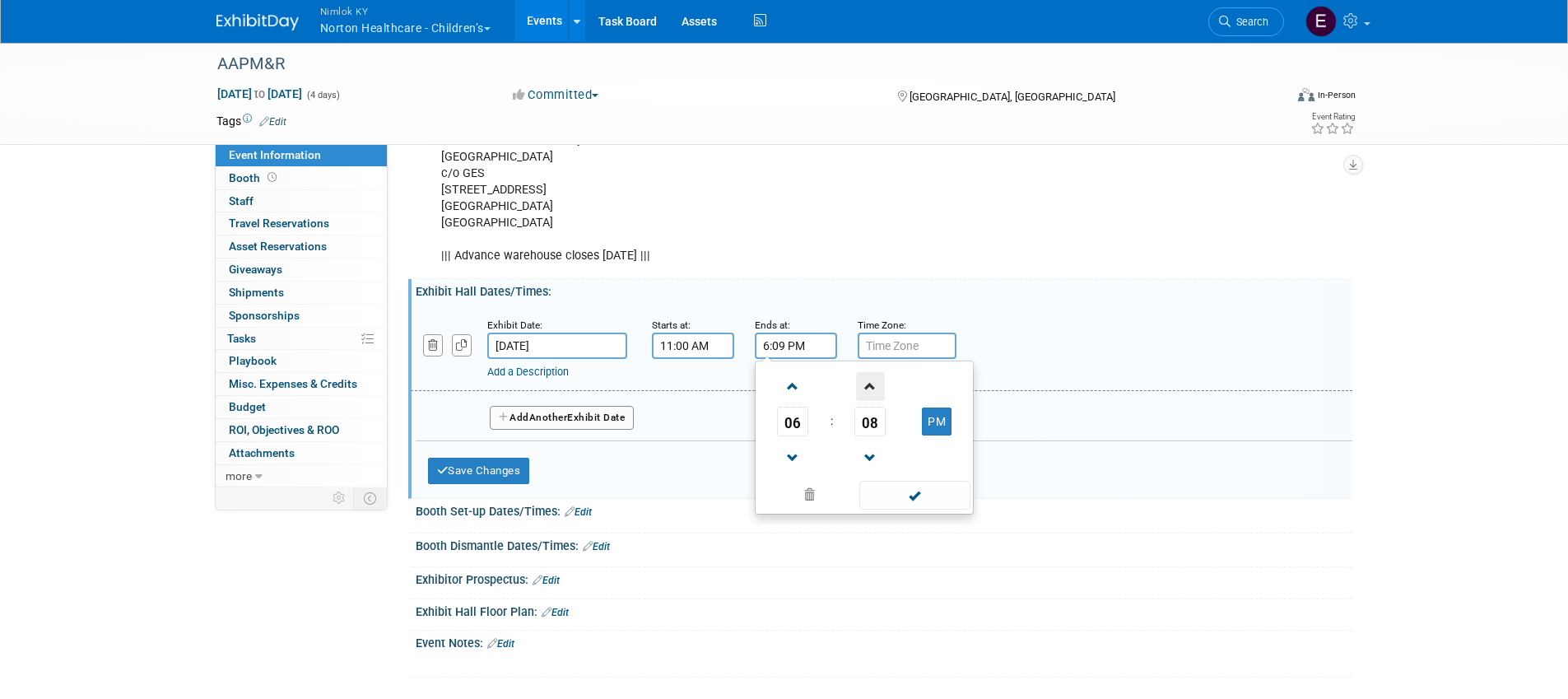
click at [873, 401] on span at bounding box center [870, 386] width 29 height 29
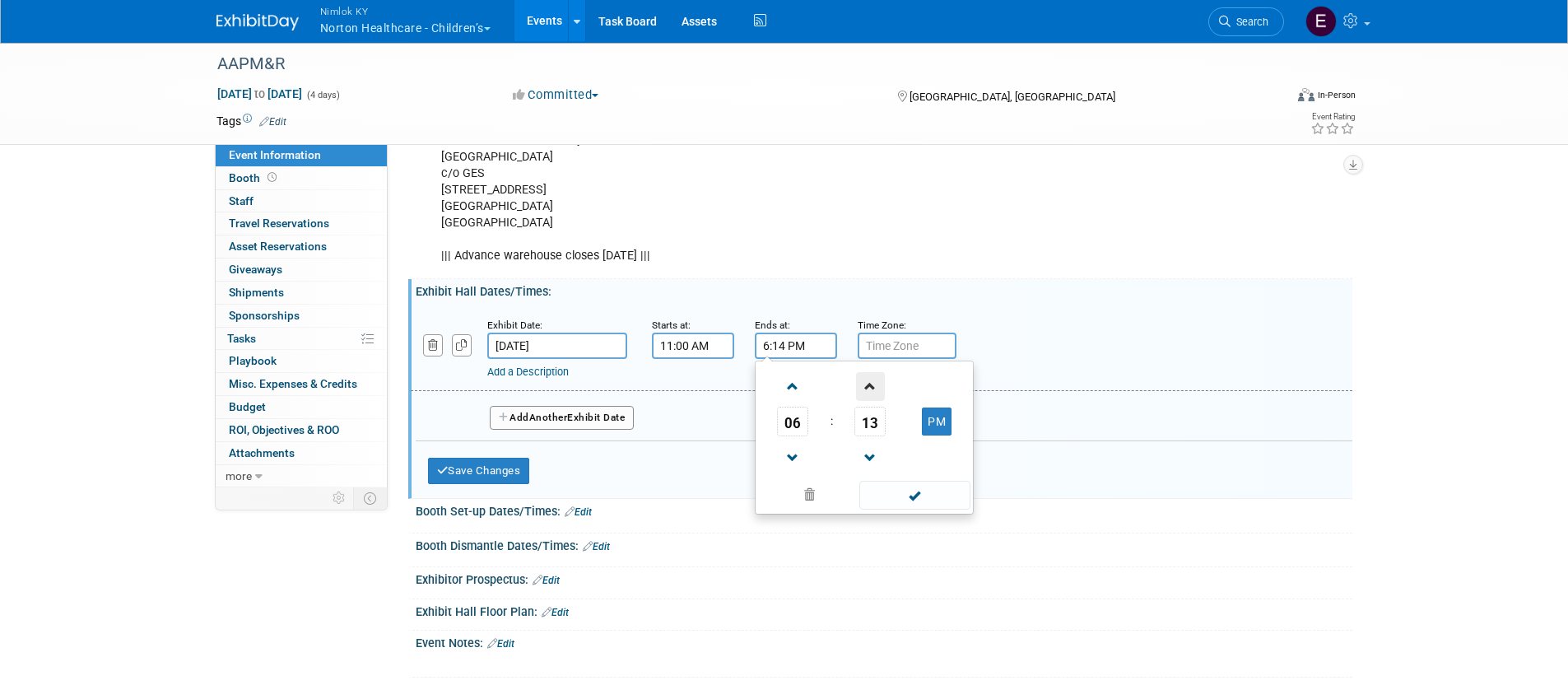
click at [873, 401] on span at bounding box center [870, 386] width 29 height 29
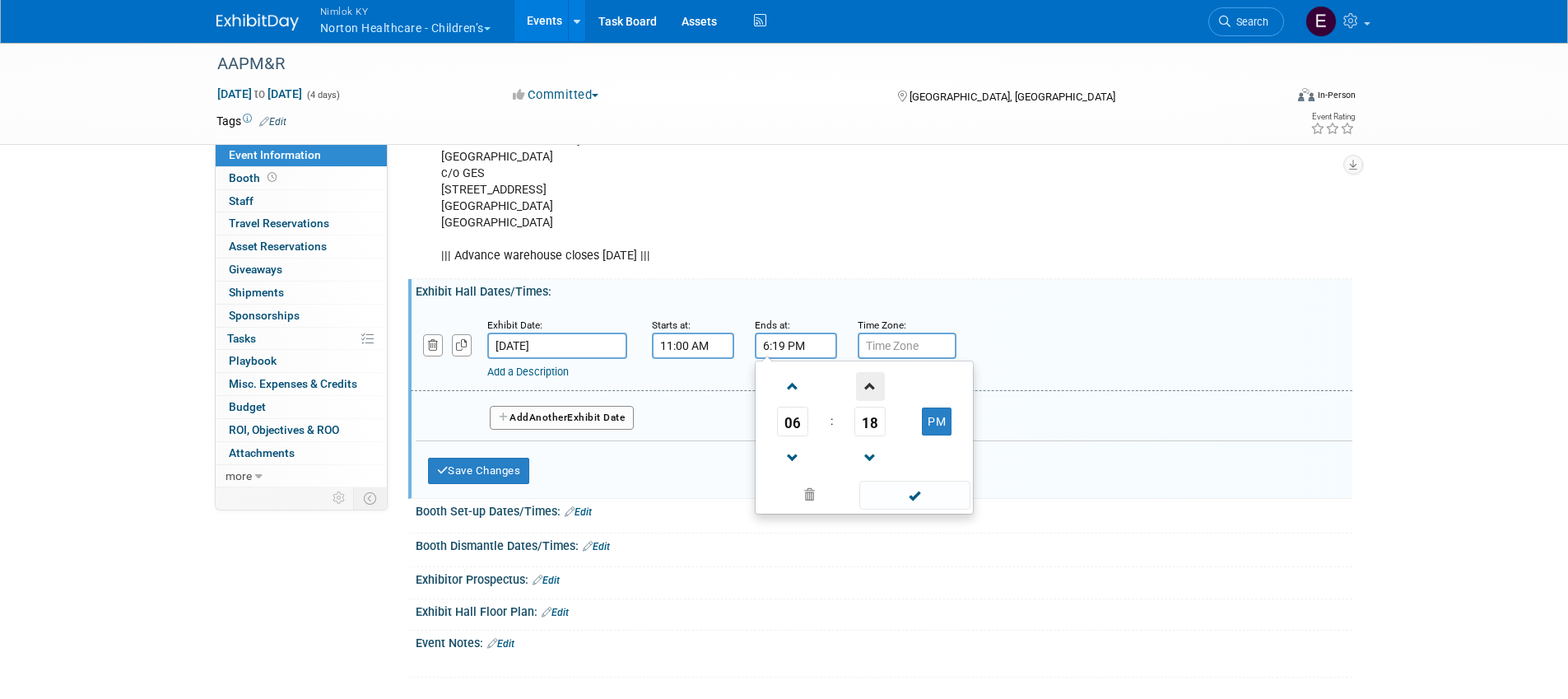
click at [873, 401] on span at bounding box center [870, 386] width 29 height 29
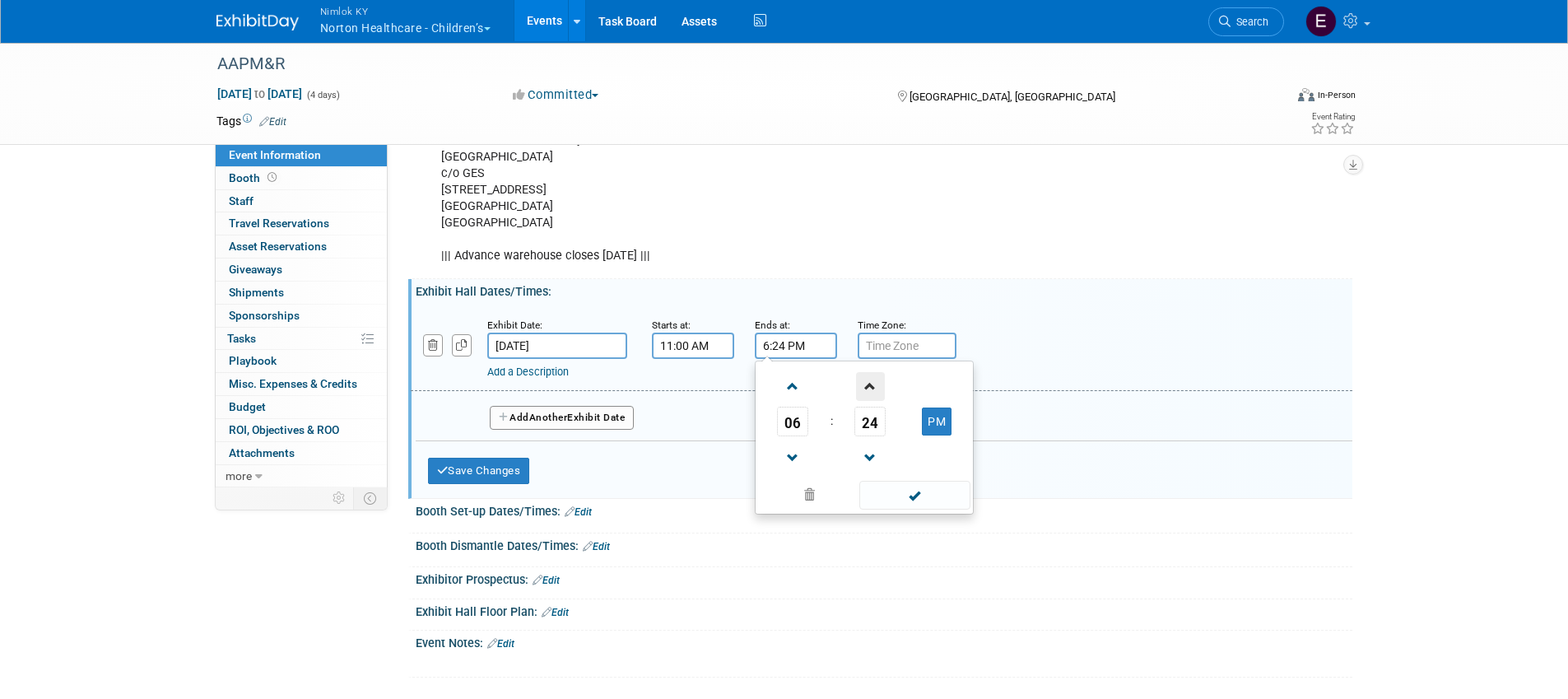
click at [873, 401] on span at bounding box center [870, 386] width 29 height 29
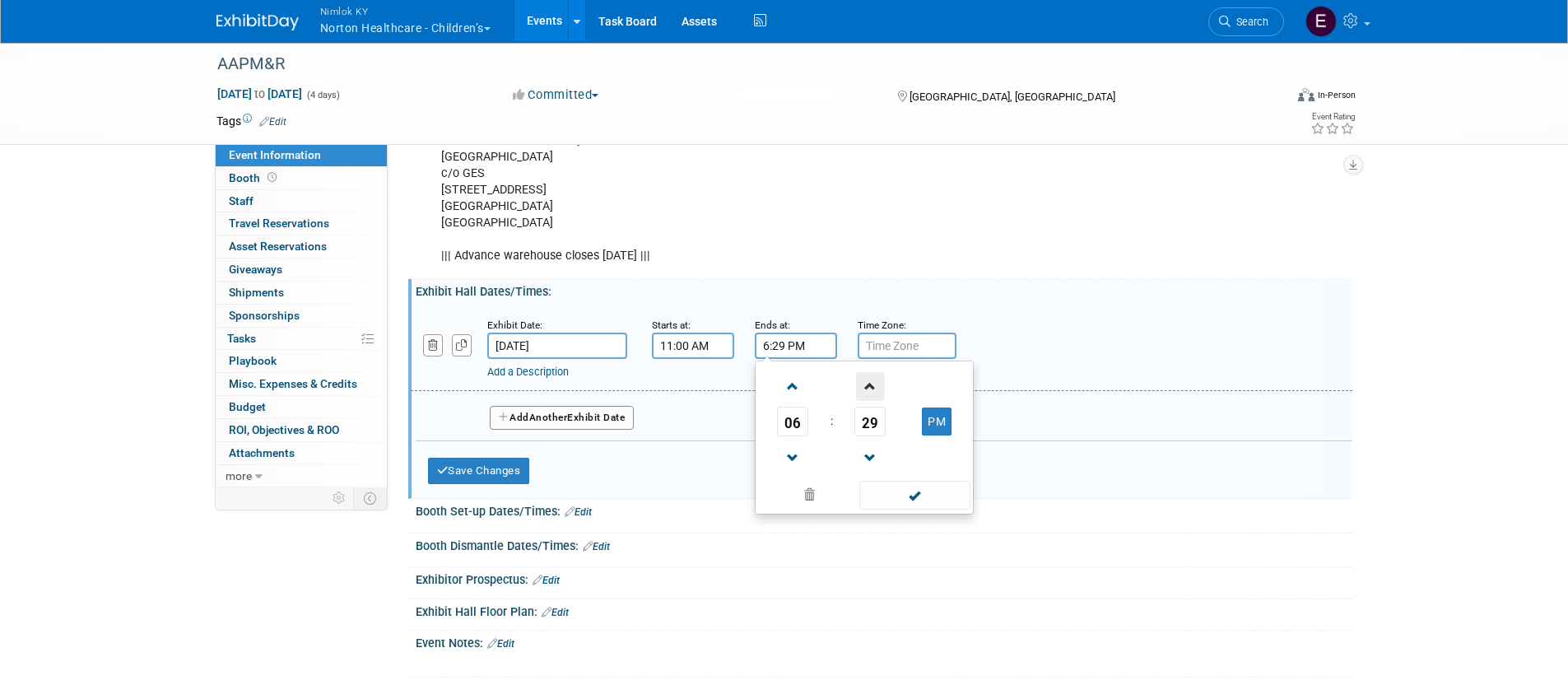
click at [873, 401] on span at bounding box center [870, 386] width 29 height 29
type input "6:30 PM"
click at [930, 509] on span at bounding box center [915, 495] width 111 height 29
click at [599, 431] on button "Add Another Exhibit Date" at bounding box center [562, 418] width 145 height 25
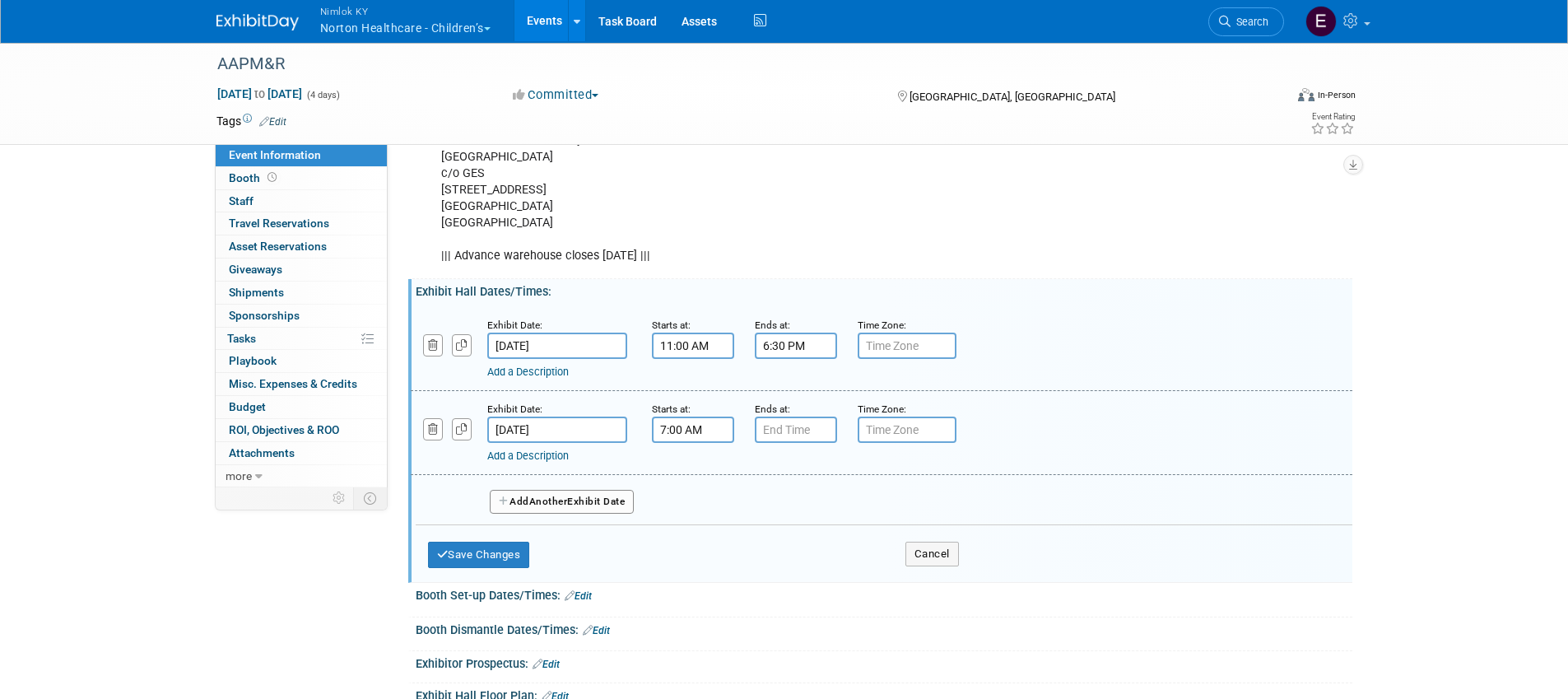
click at [685, 443] on input "7:00 AM" at bounding box center [693, 430] width 83 height 26
click at [696, 484] on span at bounding box center [689, 470] width 29 height 29
type input "8:00 AM"
click at [817, 593] on span at bounding box center [812, 579] width 111 height 29
click at [767, 443] on input "7:00 PM" at bounding box center [796, 430] width 83 height 26
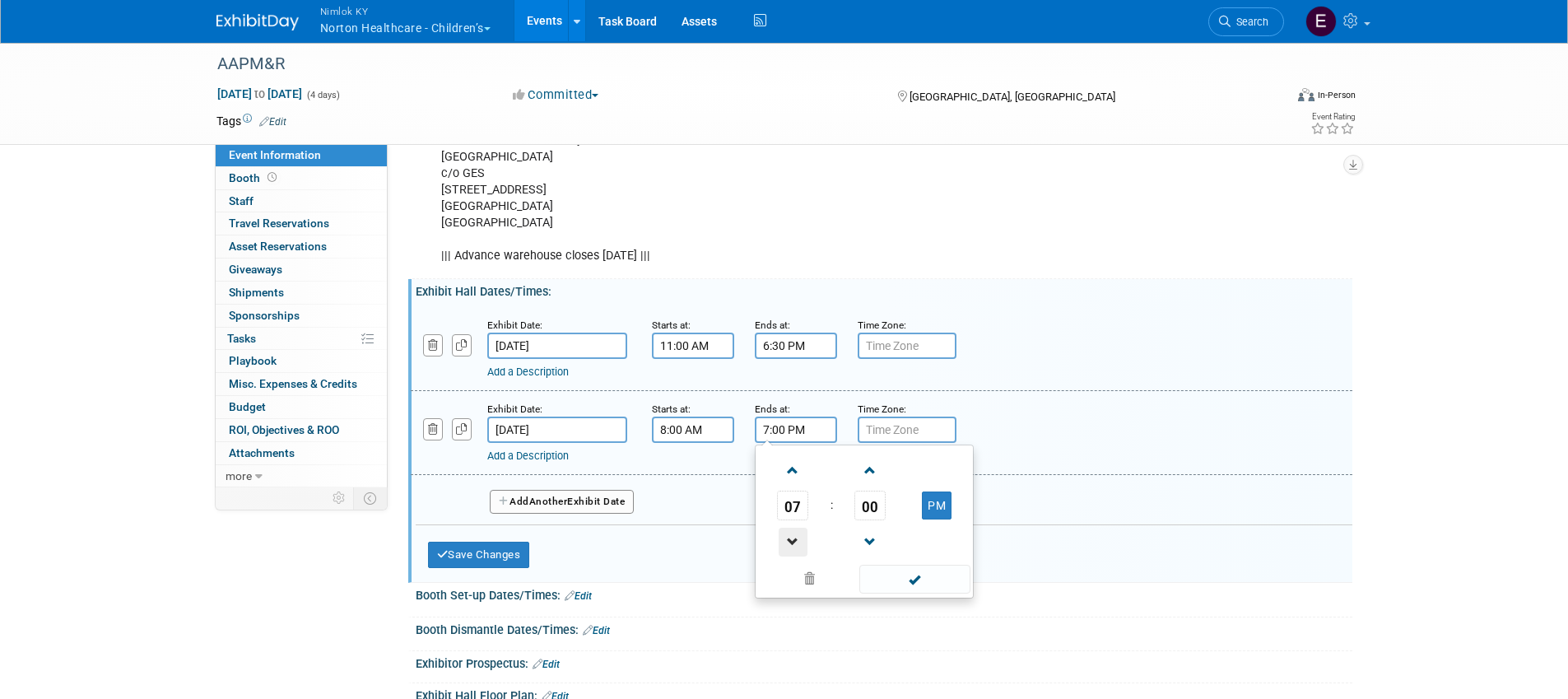
click at [790, 557] on span at bounding box center [792, 542] width 29 height 29
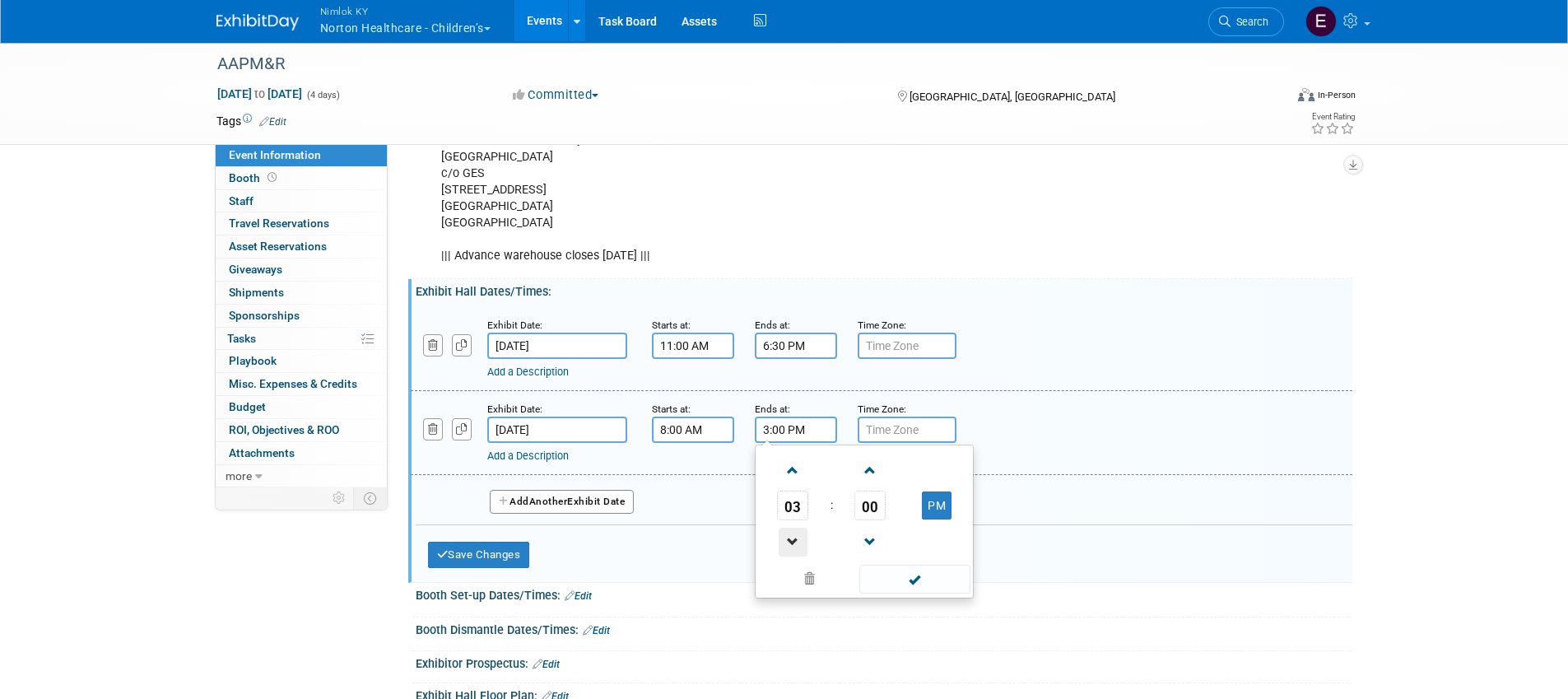
type input "2:00 PM"
click at [905, 593] on span at bounding box center [915, 579] width 111 height 29
click at [560, 507] on span "Another" at bounding box center [549, 500] width 39 height 11
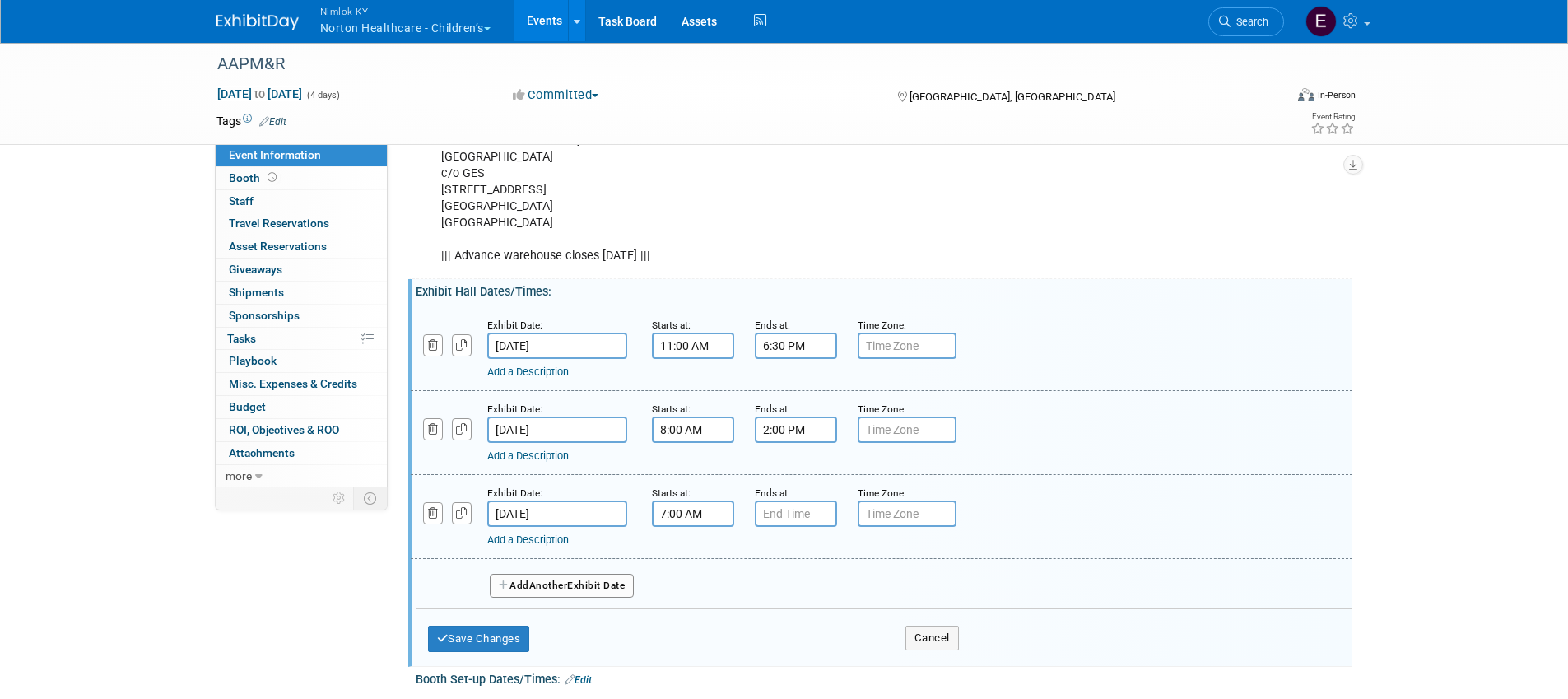
click at [710, 527] on input "7:00 AM" at bounding box center [693, 513] width 83 height 26
click at [689, 569] on span at bounding box center [689, 554] width 29 height 29
type input "8:00 AM"
click at [818, 677] on span at bounding box center [812, 663] width 111 height 29
click at [790, 527] on input "7:00 PM" at bounding box center [796, 513] width 83 height 26
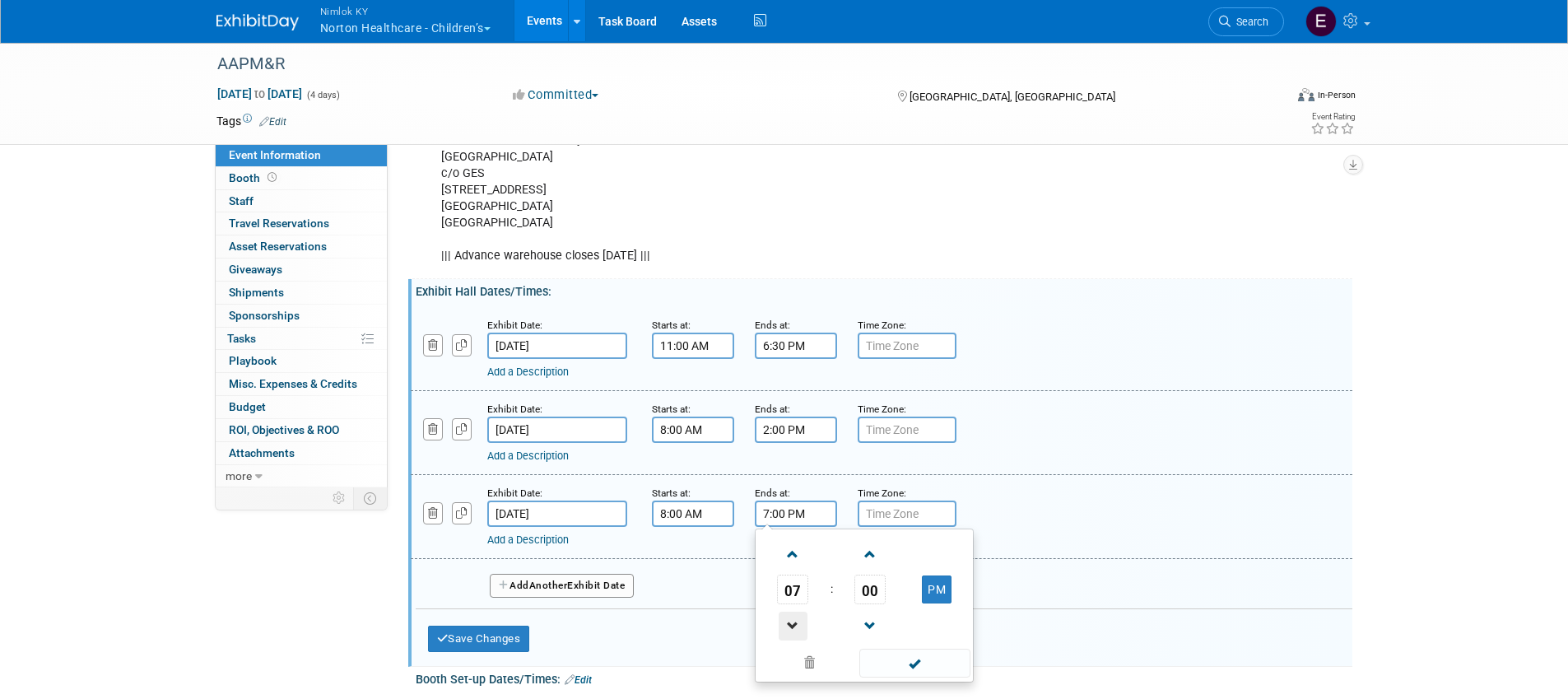
click at [786, 640] on span at bounding box center [792, 625] width 29 height 29
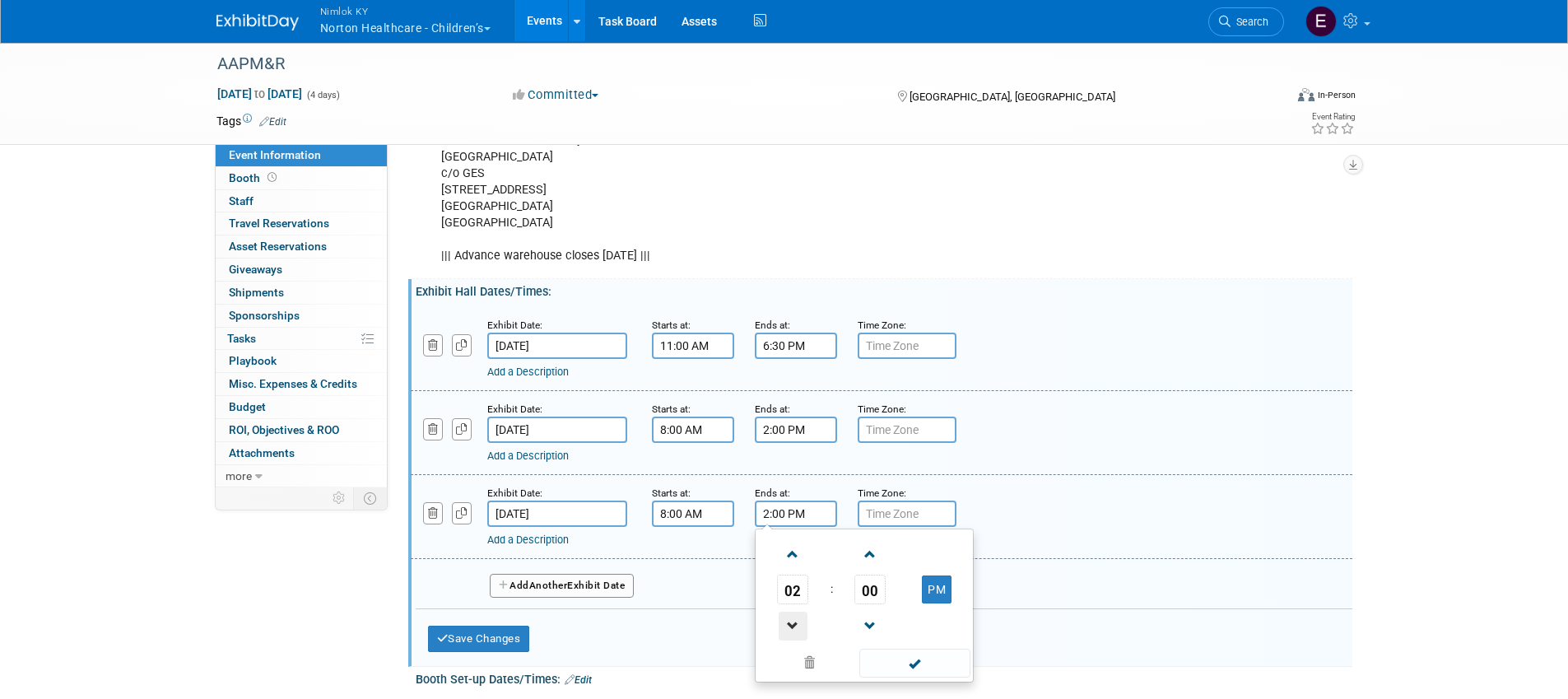
click at [786, 640] on span at bounding box center [792, 625] width 29 height 29
click at [868, 640] on span at bounding box center [870, 625] width 29 height 29
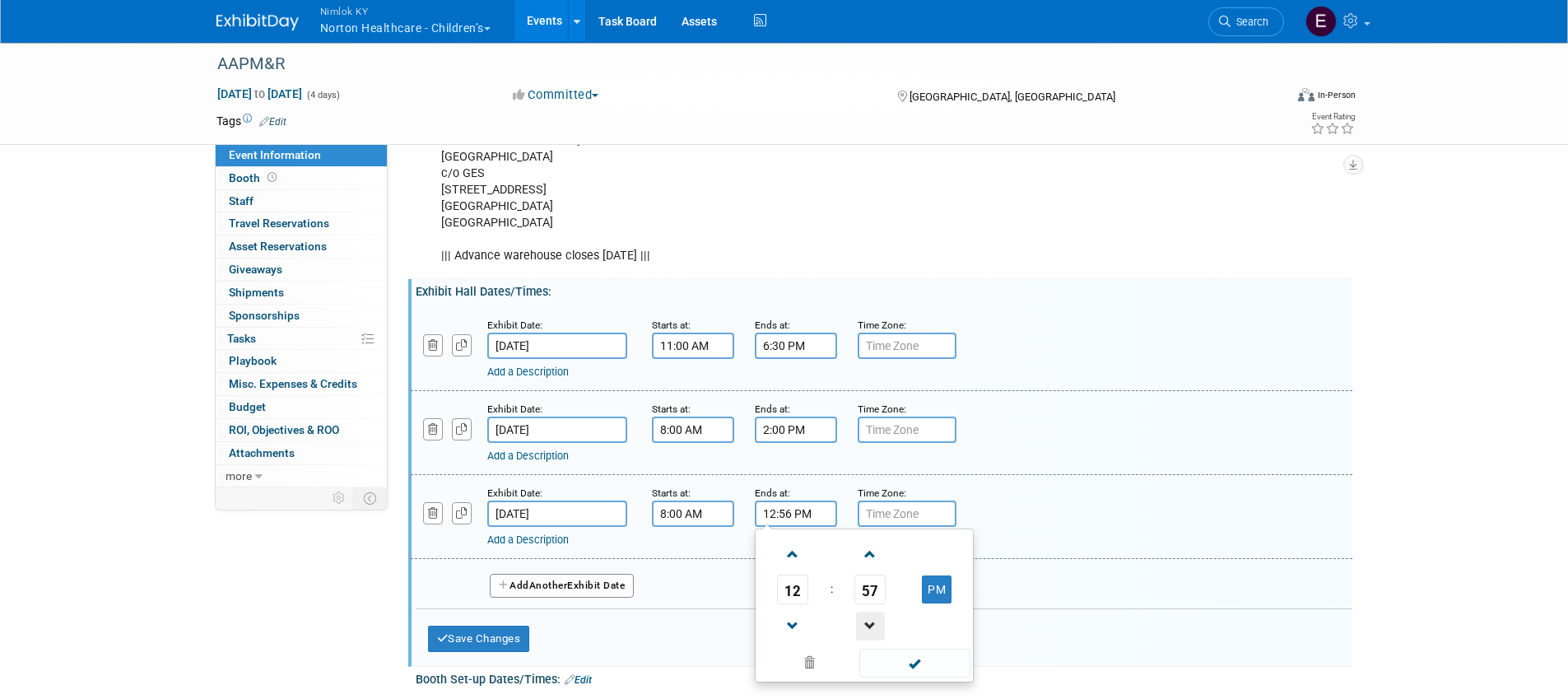
click at [868, 640] on span at bounding box center [870, 625] width 29 height 29
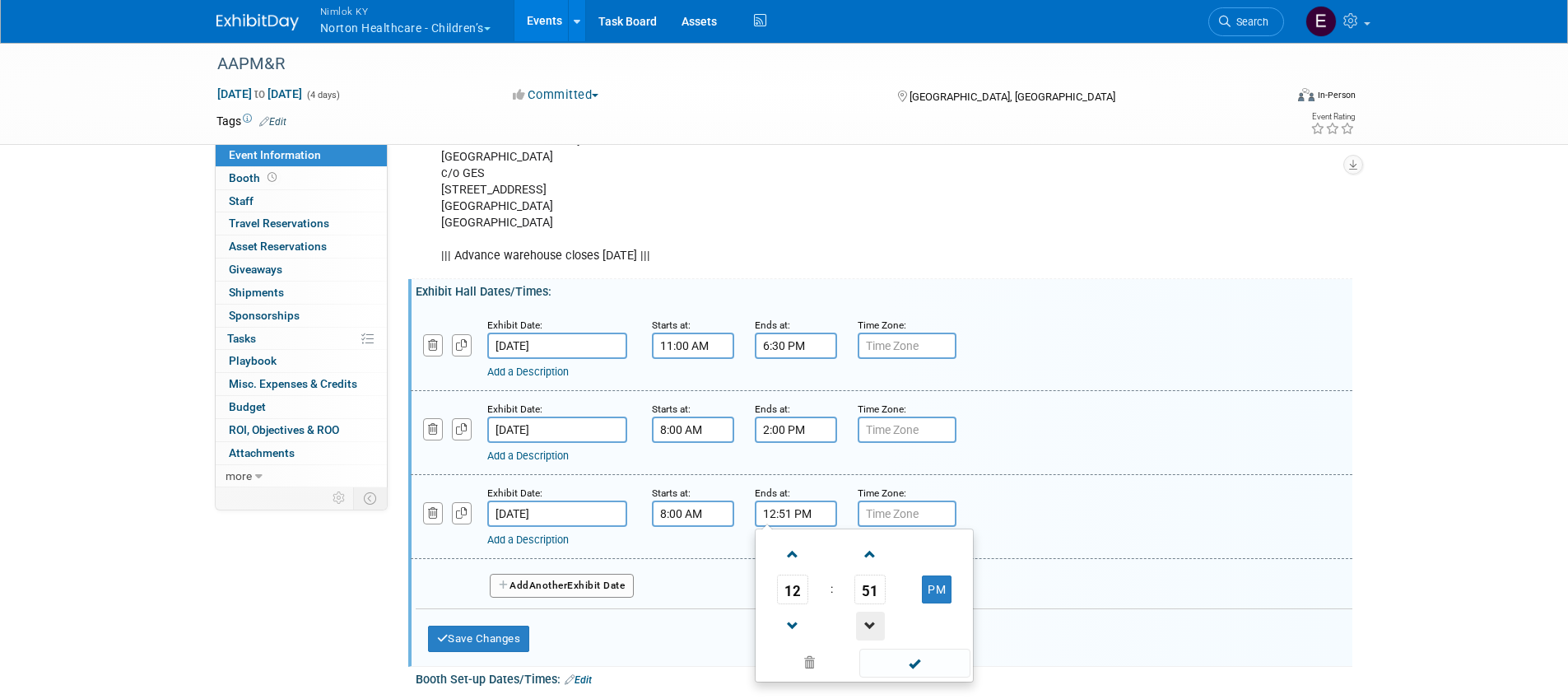
click at [868, 640] on span at bounding box center [870, 625] width 29 height 29
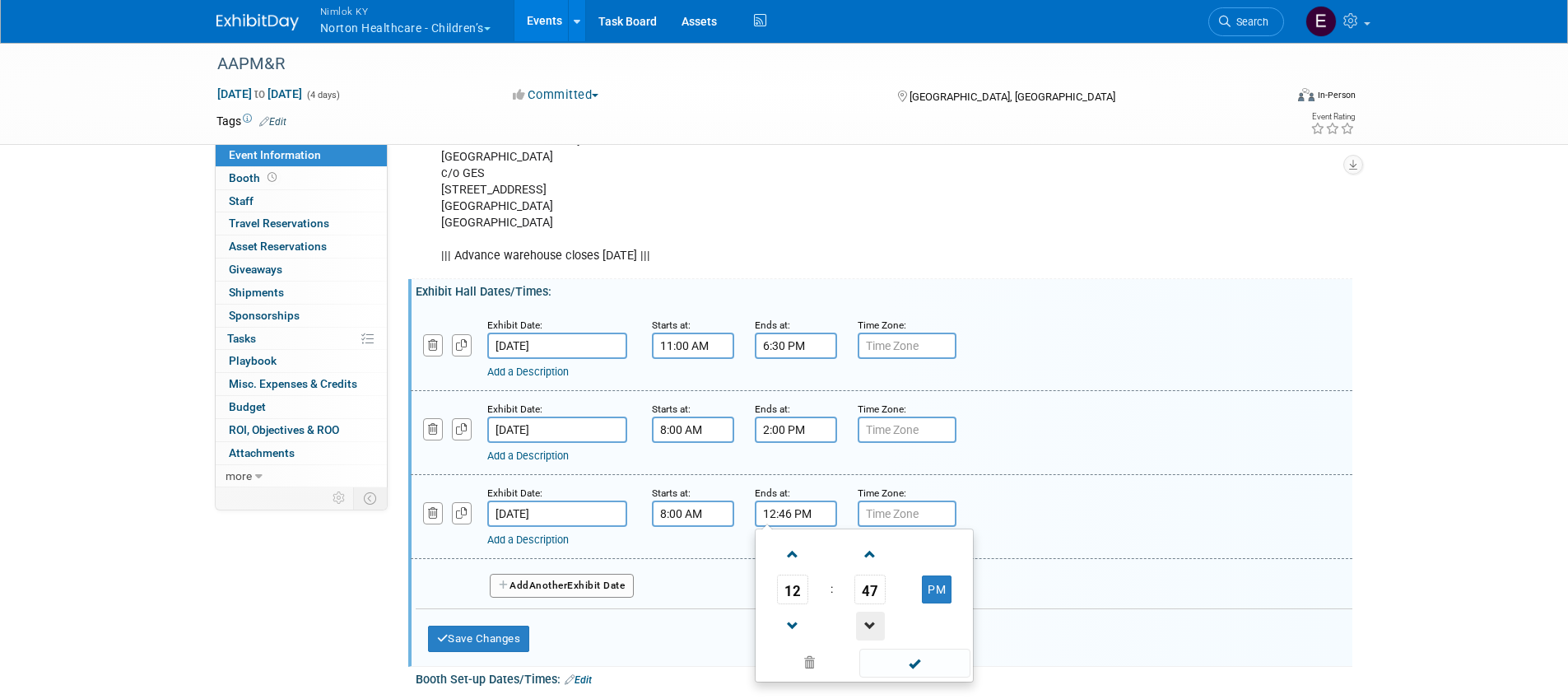
click at [868, 640] on span at bounding box center [870, 625] width 29 height 29
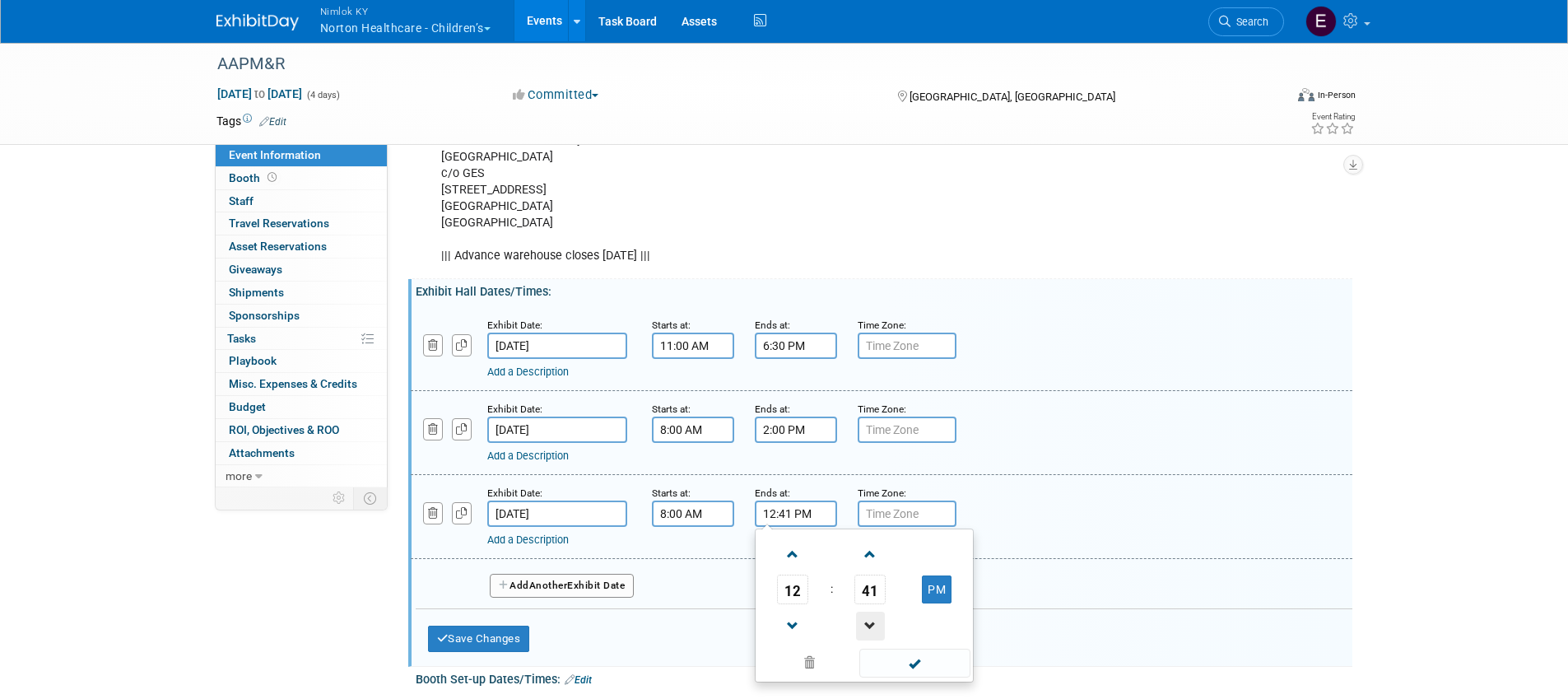
click at [868, 640] on span at bounding box center [870, 625] width 29 height 29
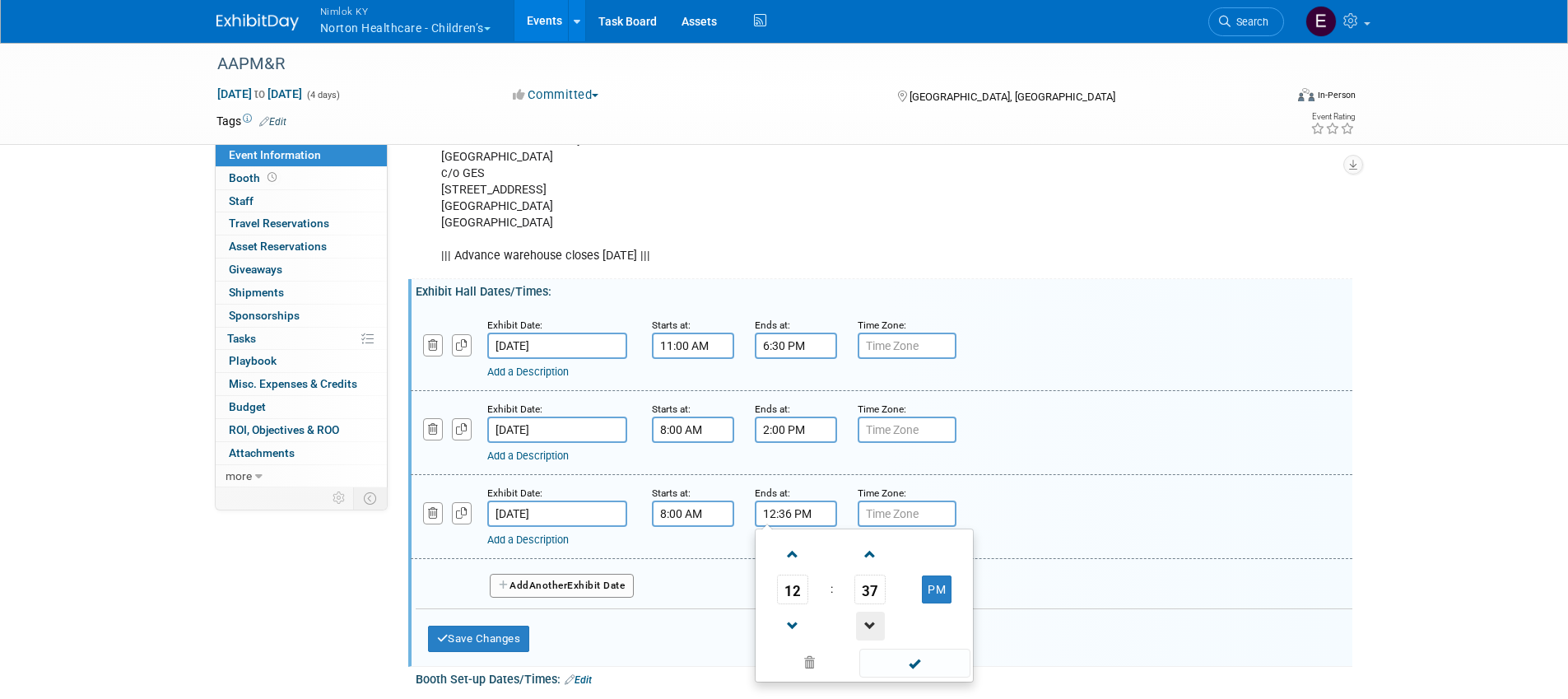
click at [868, 640] on span at bounding box center [870, 625] width 29 height 29
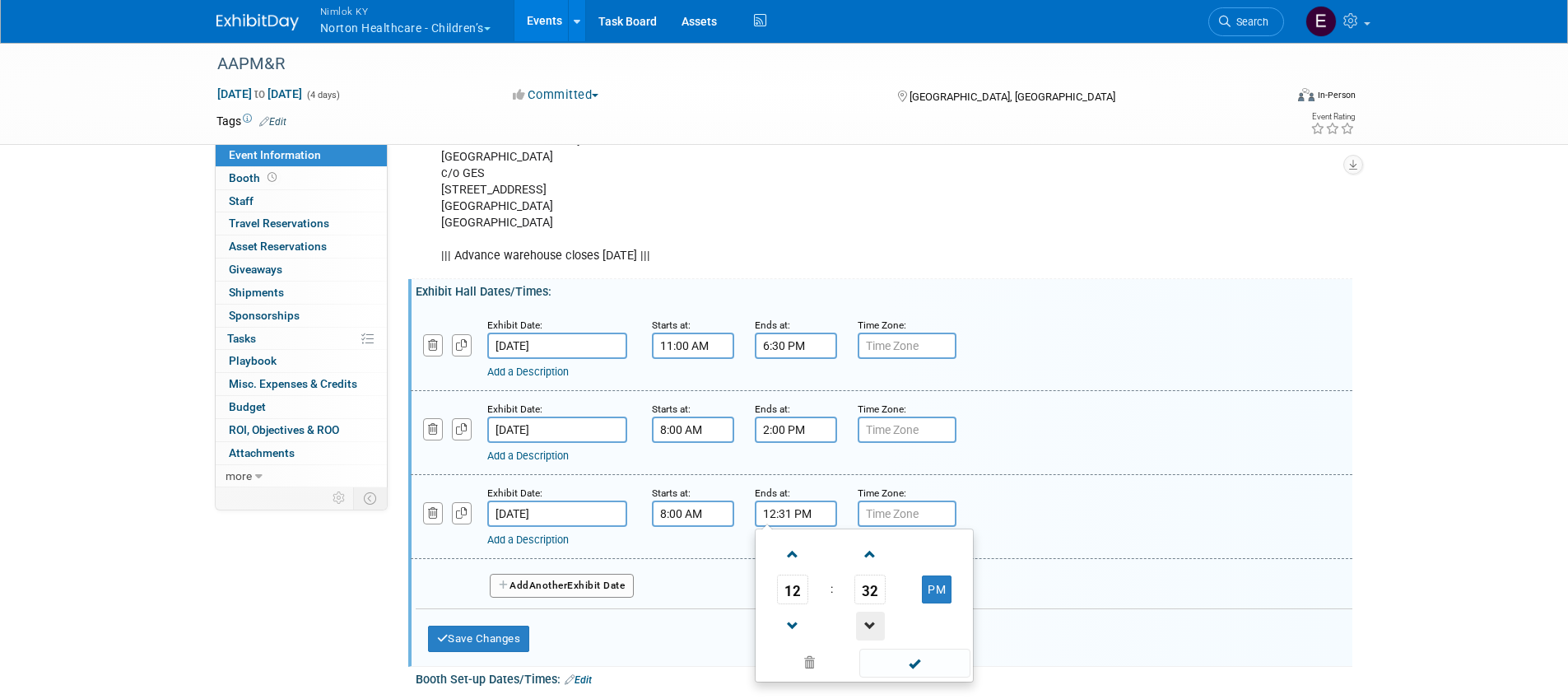
click at [868, 640] on span at bounding box center [870, 625] width 29 height 29
click at [869, 569] on span at bounding box center [870, 554] width 29 height 29
click at [802, 569] on span at bounding box center [792, 554] width 29 height 29
type input "1:30 PM"
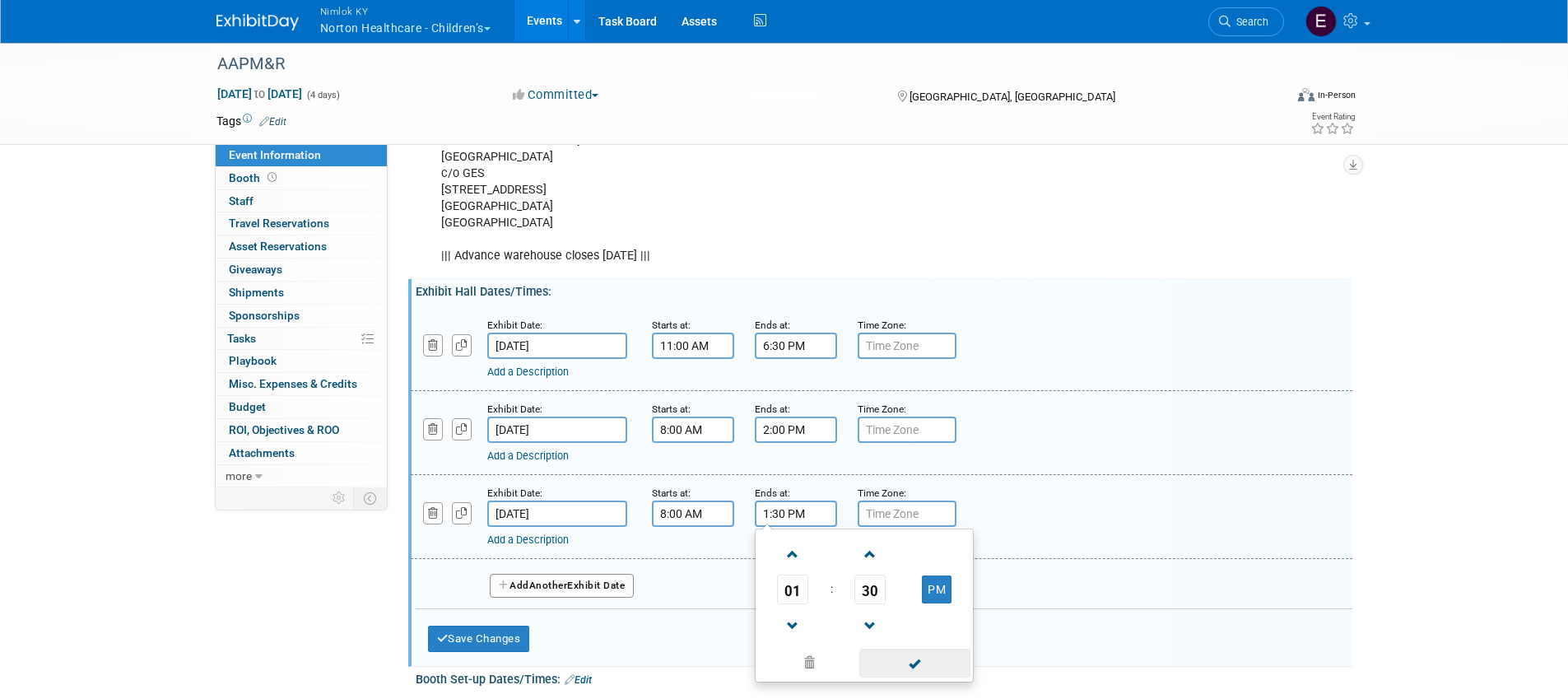
click at [923, 677] on span at bounding box center [915, 663] width 111 height 29
click at [1039, 587] on div "Add Another Exhibit Date" at bounding box center [884, 581] width 937 height 44
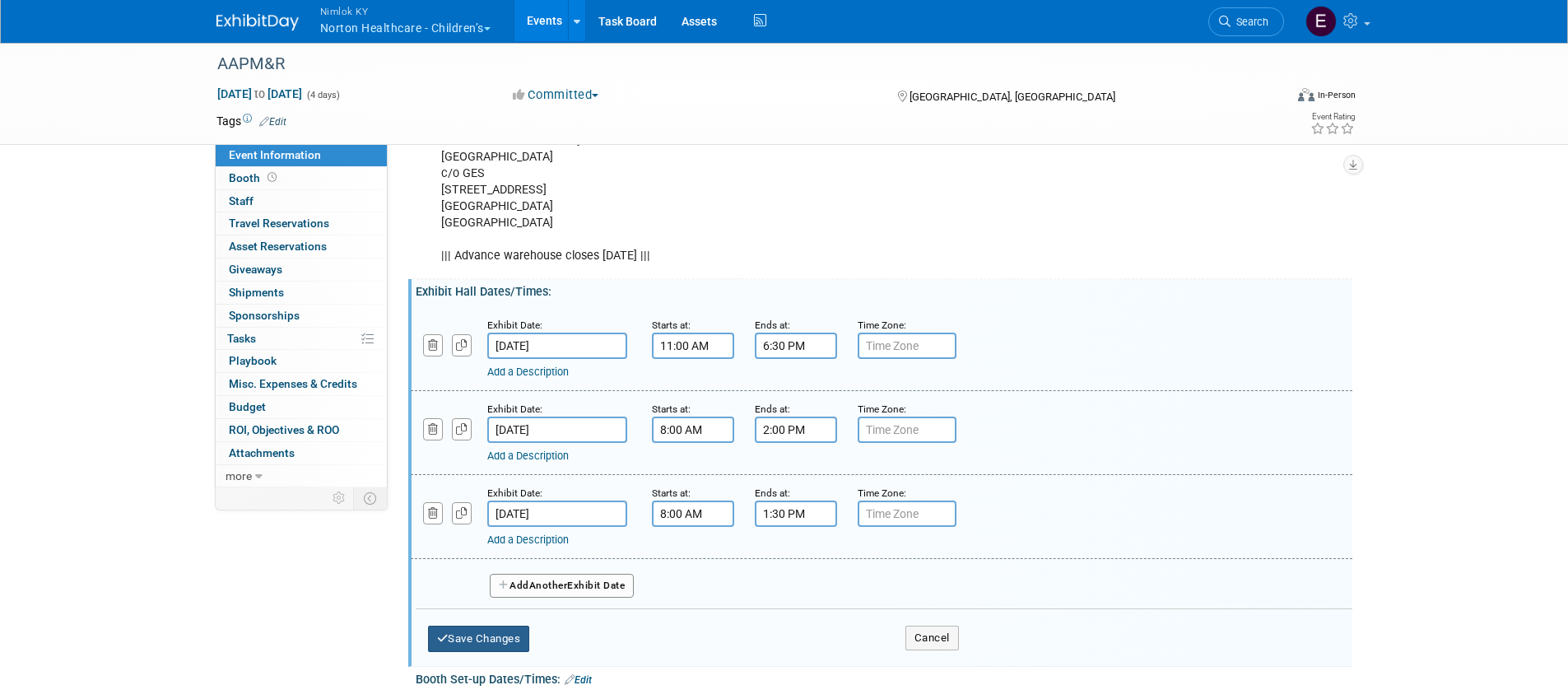
click at [516, 652] on button "Save Changes" at bounding box center [479, 638] width 102 height 26
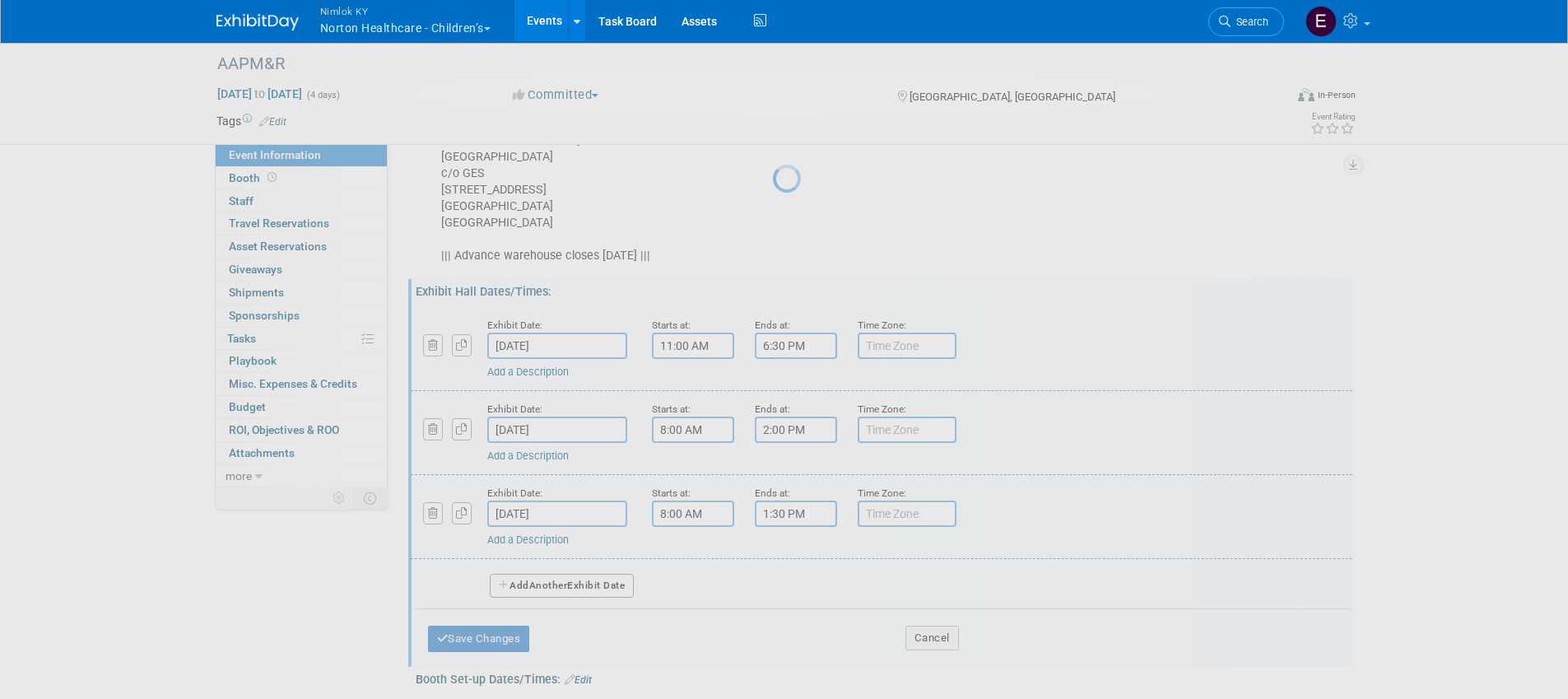
scroll to position [233, 0]
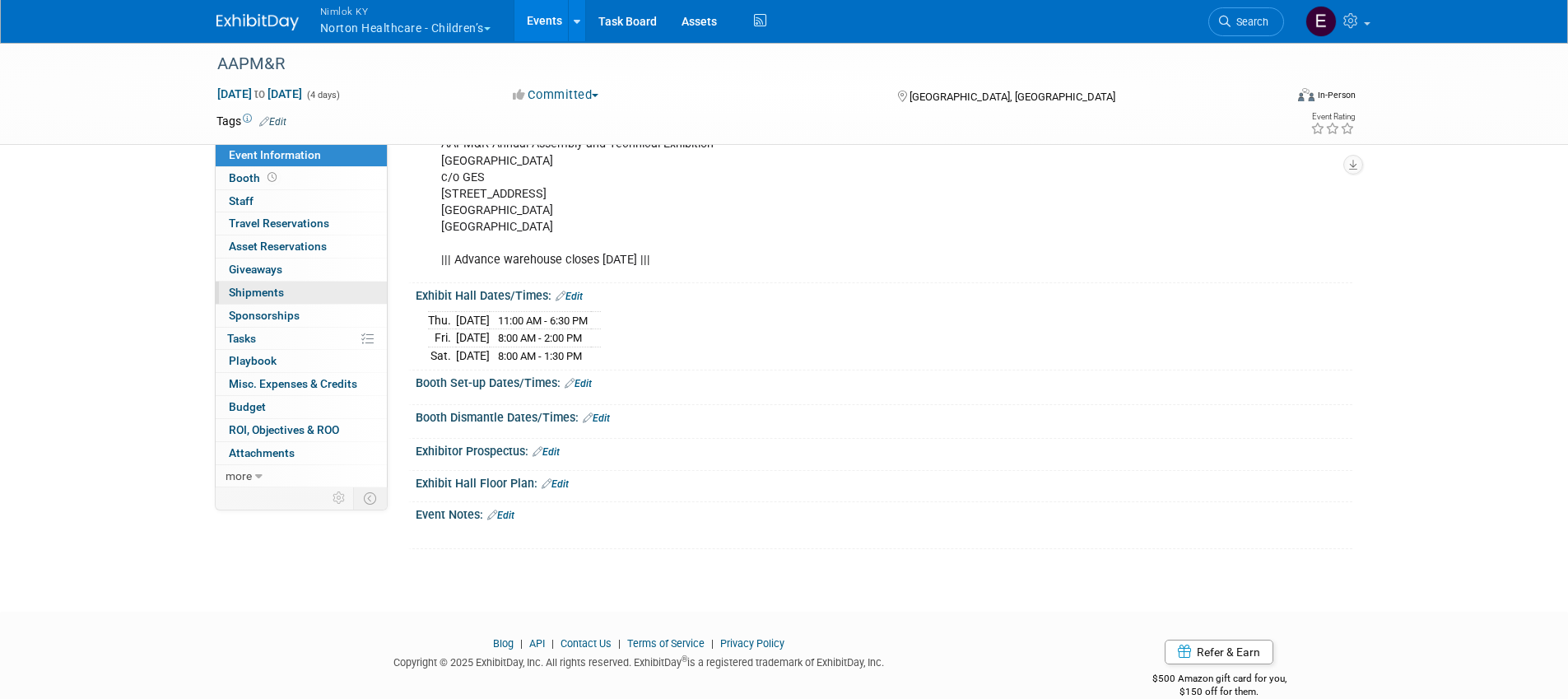
click at [270, 293] on span "Shipments 0" at bounding box center [256, 292] width 55 height 13
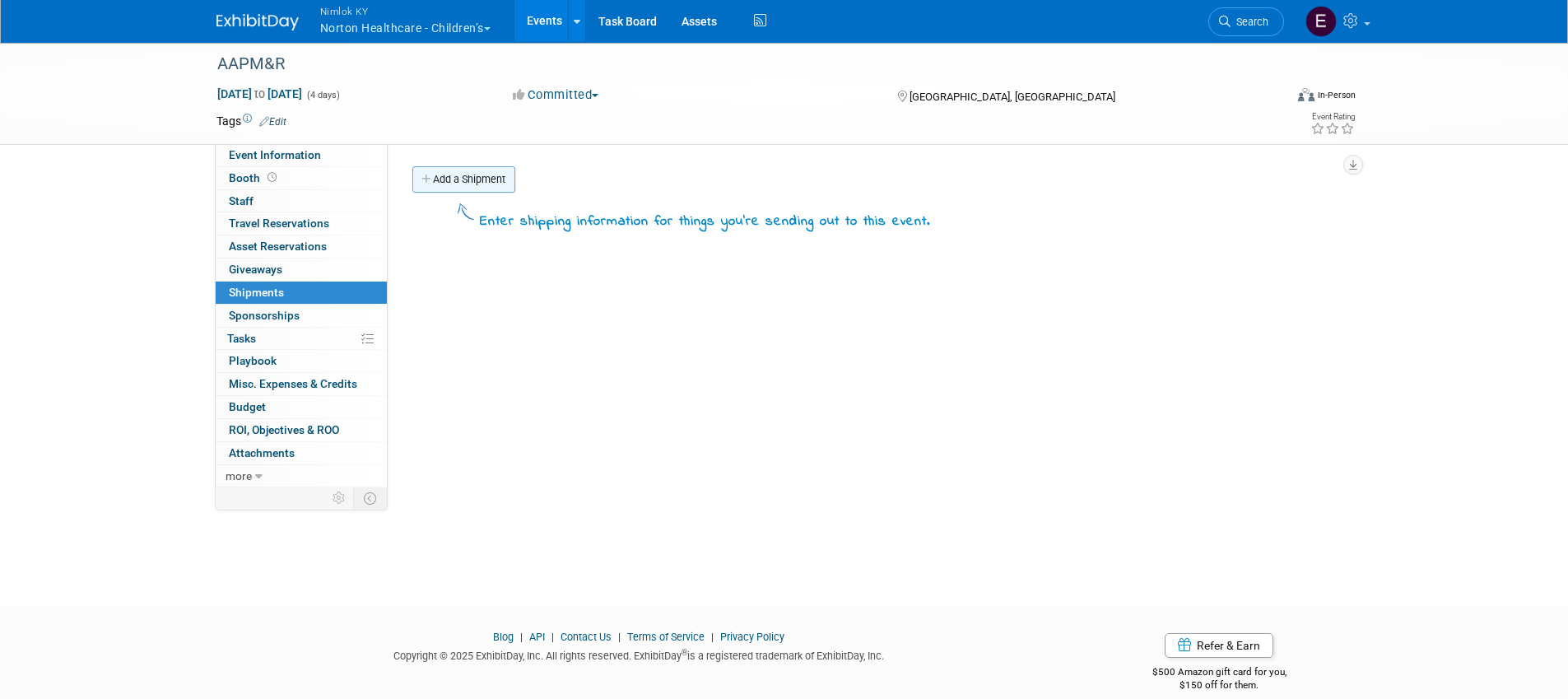
click at [476, 183] on link "Add a Shipment" at bounding box center [463, 179] width 103 height 26
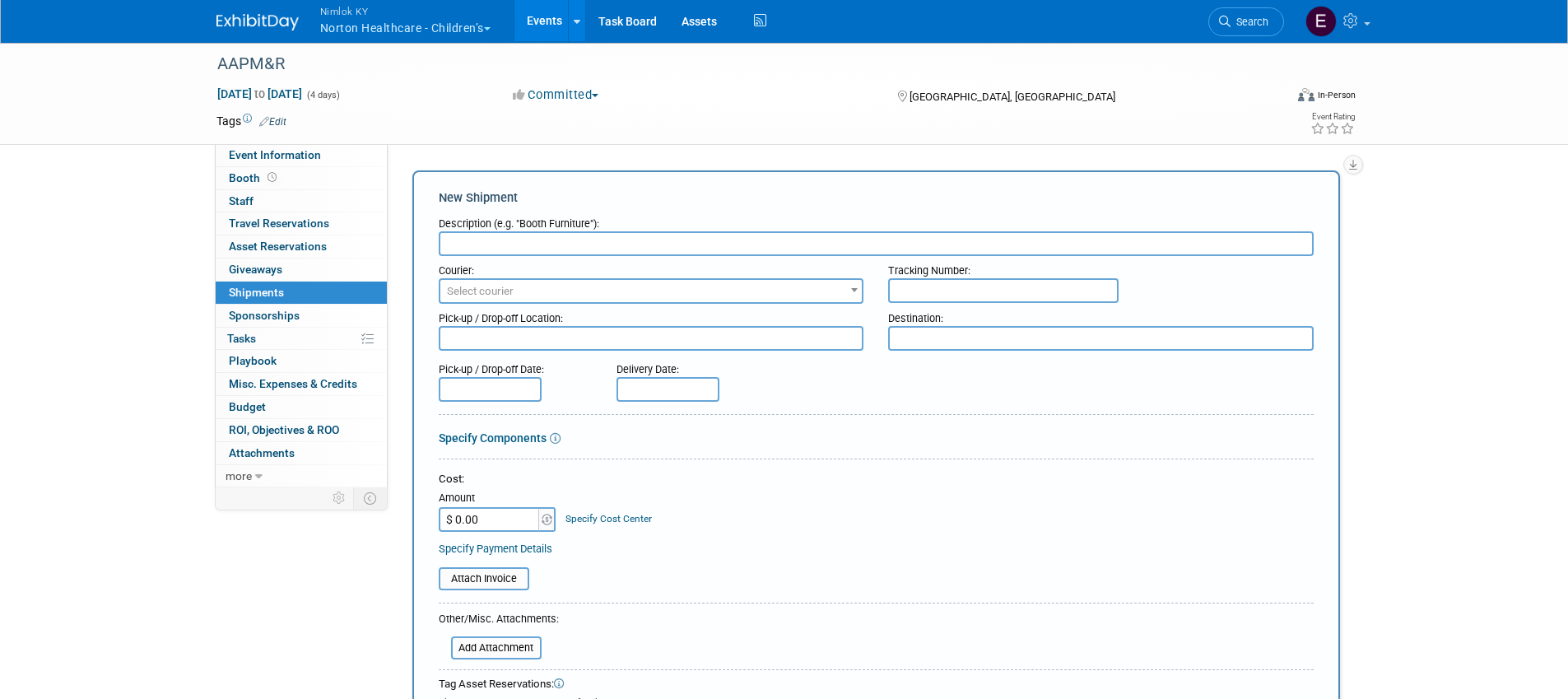
click at [638, 151] on div "Event Website: Edit Event Venue Name: Specify event venue name Event Venue Addr…" at bounding box center [870, 316] width 965 height 343
click at [303, 91] on span "Oct 22, 2025 to Oct 25, 2025" at bounding box center [259, 93] width 86 height 15
select select "9"
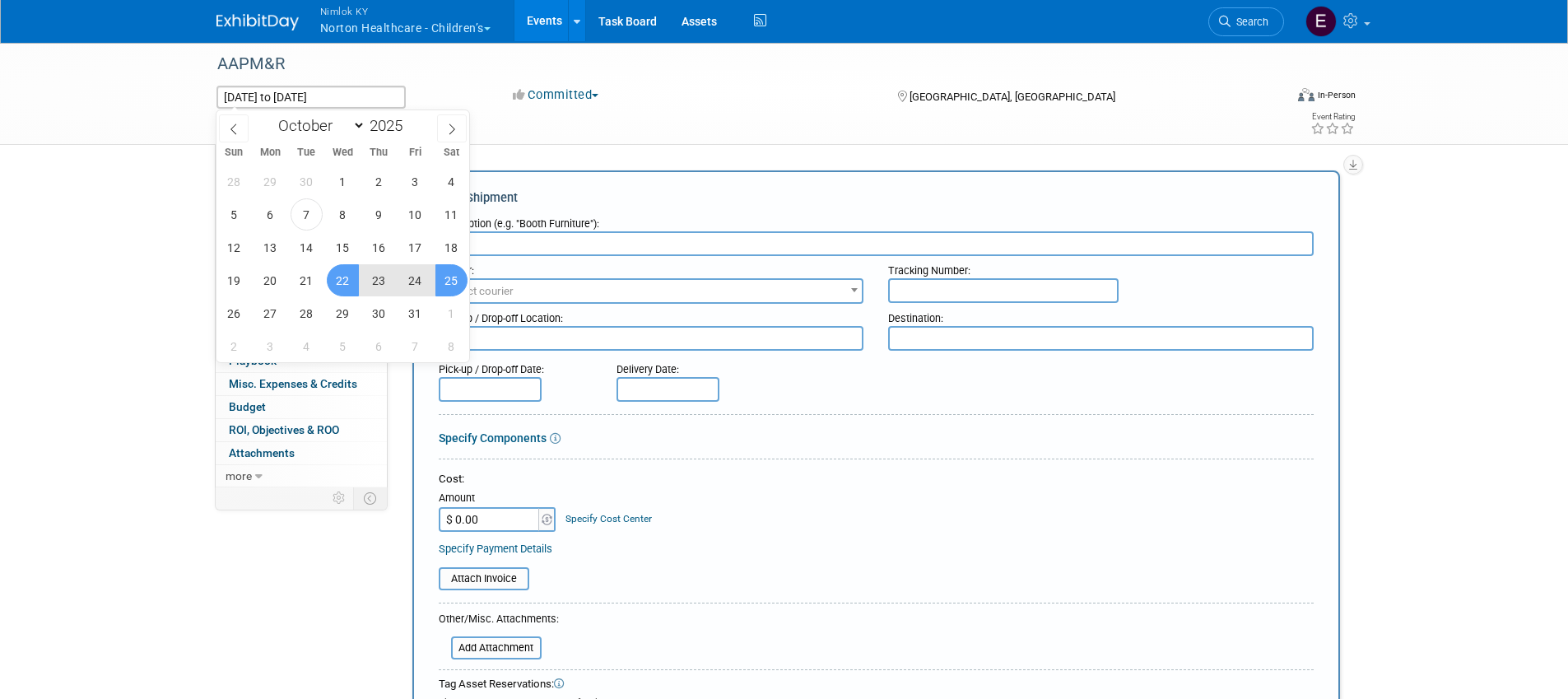
click at [372, 273] on span "23" at bounding box center [379, 280] width 33 height 33
type input "Oct 23, 2025"
click at [444, 277] on span "25" at bounding box center [451, 280] width 33 height 33
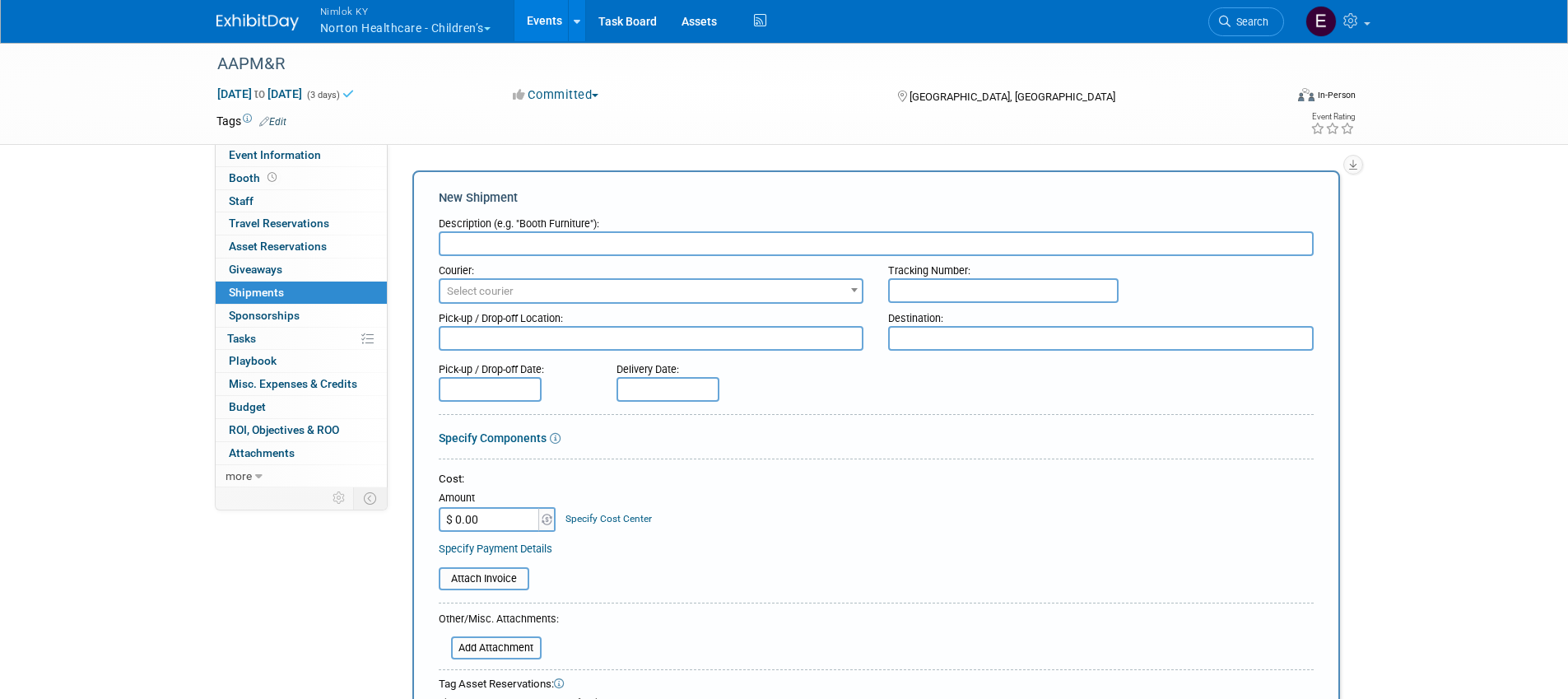
click at [521, 120] on td at bounding box center [725, 120] width 876 height 17
click at [332, 69] on div "AAPM&R" at bounding box center [736, 64] width 1048 height 30
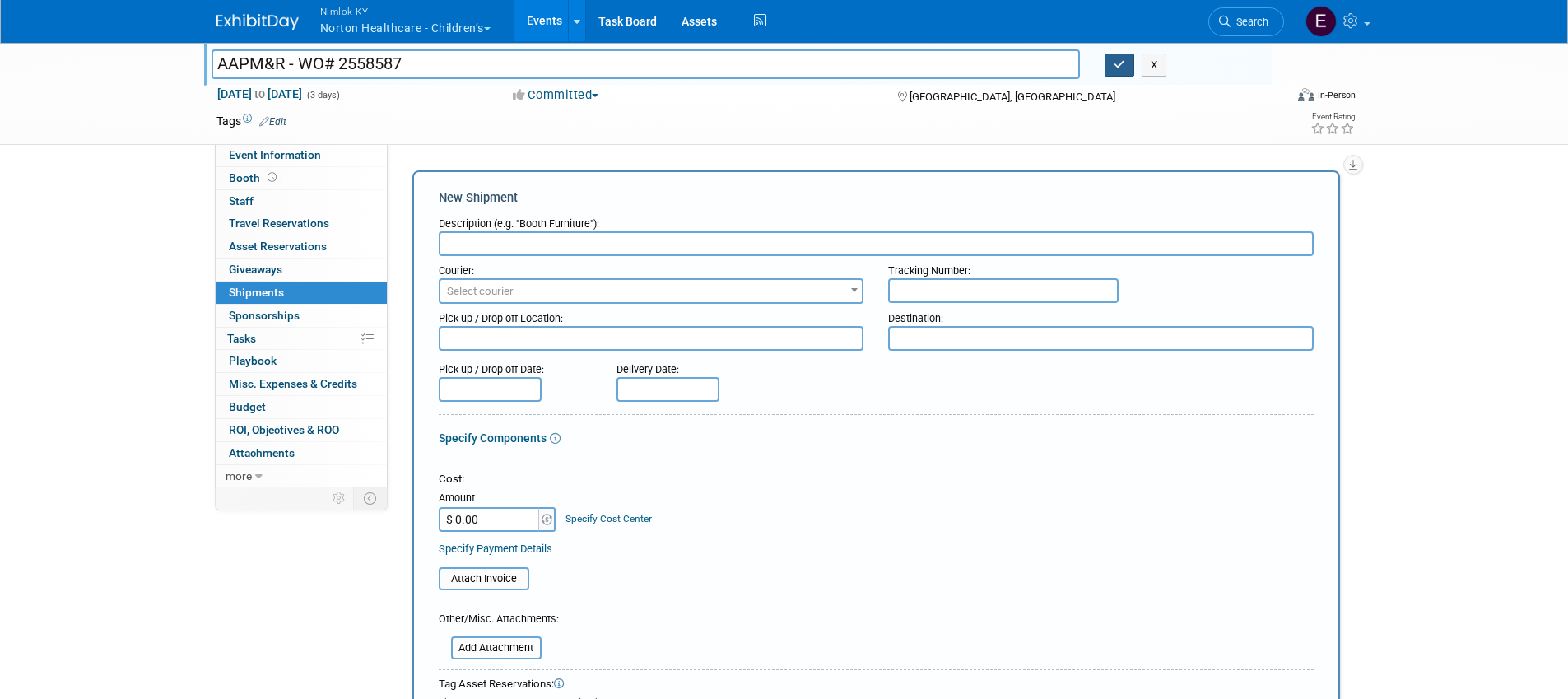
type input "AAPM&R - WO# 2558587"
click at [1112, 69] on button "button" at bounding box center [1119, 65] width 30 height 23
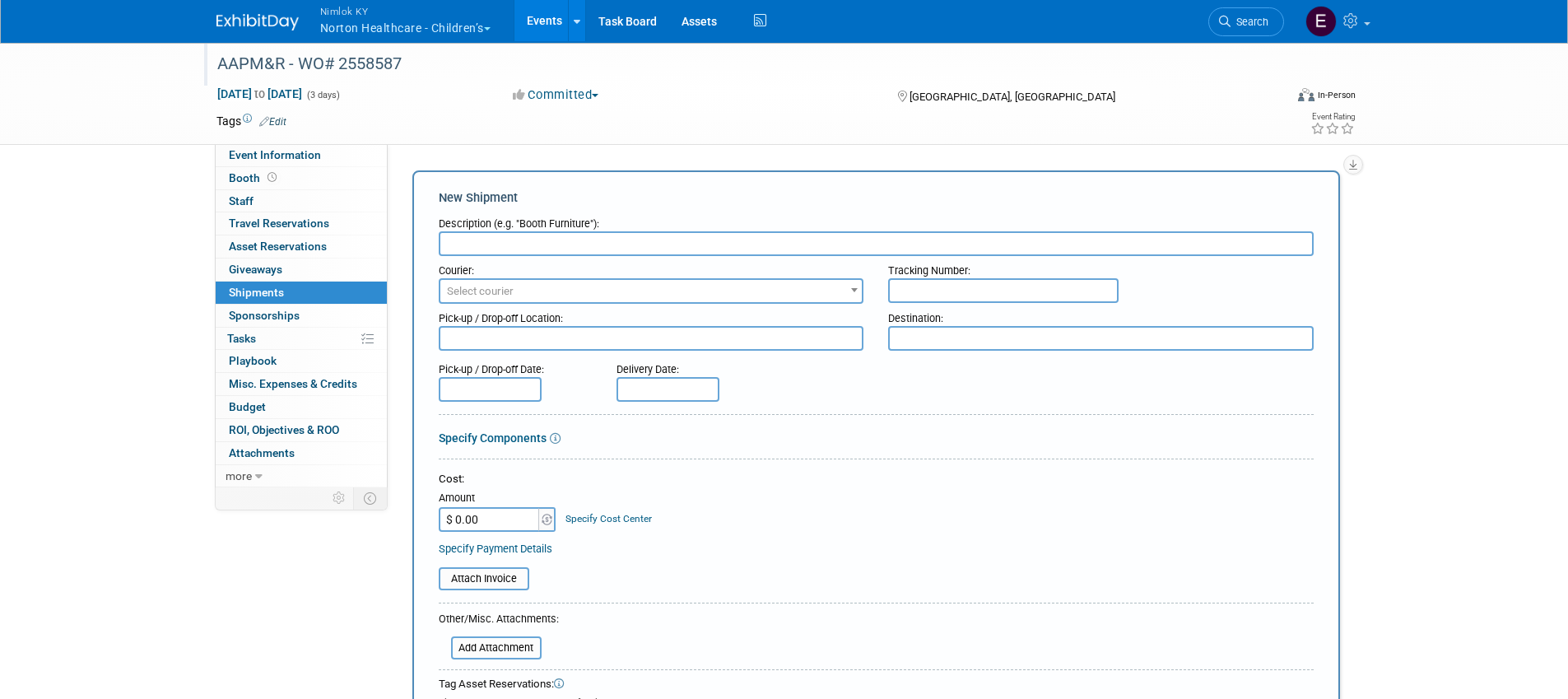
click at [951, 98] on span "Melbourne, Australia" at bounding box center [1012, 97] width 206 height 12
click at [1008, 92] on div "Melbourne, Australia" at bounding box center [1028, 95] width 266 height 19
click at [888, 98] on div "Melbourne, Australia" at bounding box center [1028, 95] width 291 height 19
click at [850, 61] on div "AAPM&R - WO# 2558587" at bounding box center [736, 64] width 1048 height 30
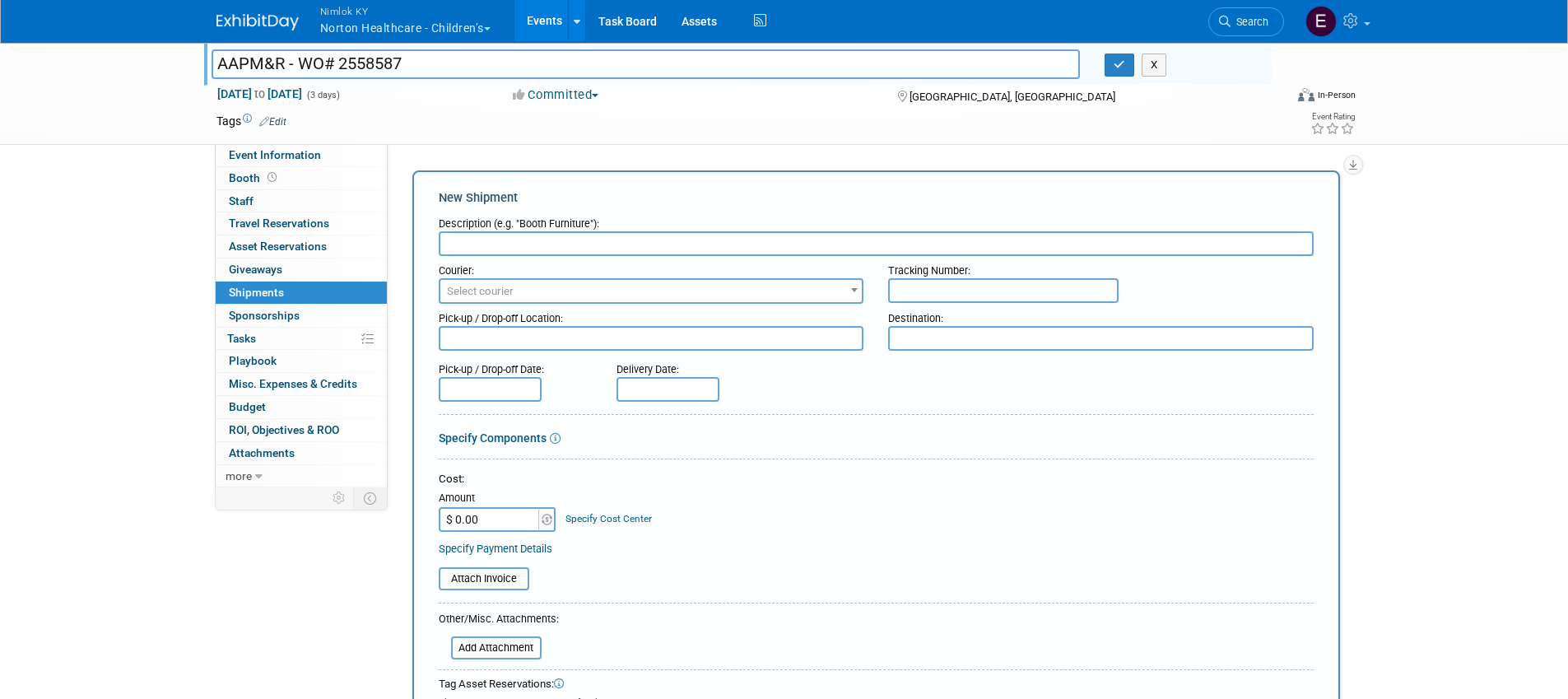
click at [1139, 119] on td at bounding box center [725, 120] width 876 height 17
click at [284, 157] on span "Event Information" at bounding box center [274, 154] width 92 height 13
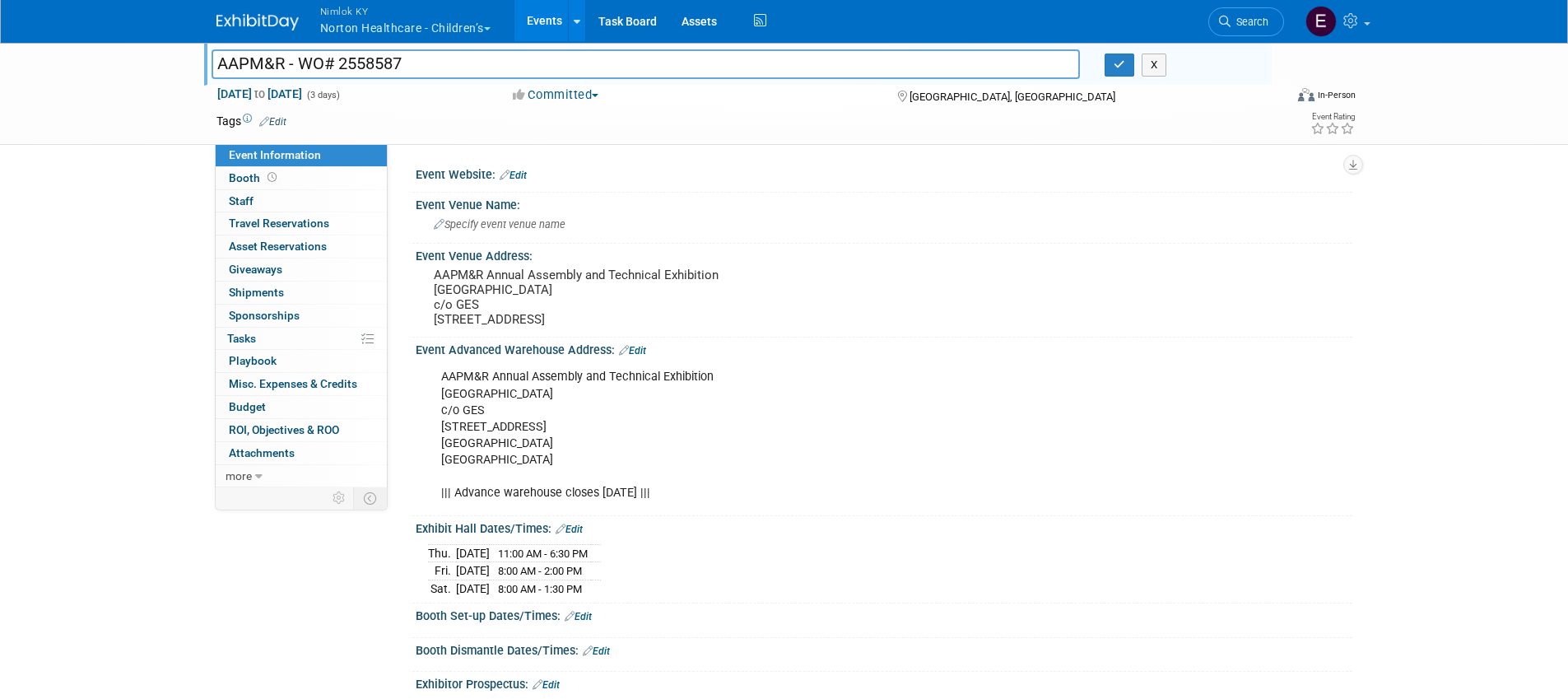
click at [987, 100] on span "Melbourne, Australia" at bounding box center [1012, 97] width 206 height 12
click at [900, 95] on icon at bounding box center [902, 96] width 9 height 11
click at [1127, 70] on button "button" at bounding box center [1119, 65] width 30 height 23
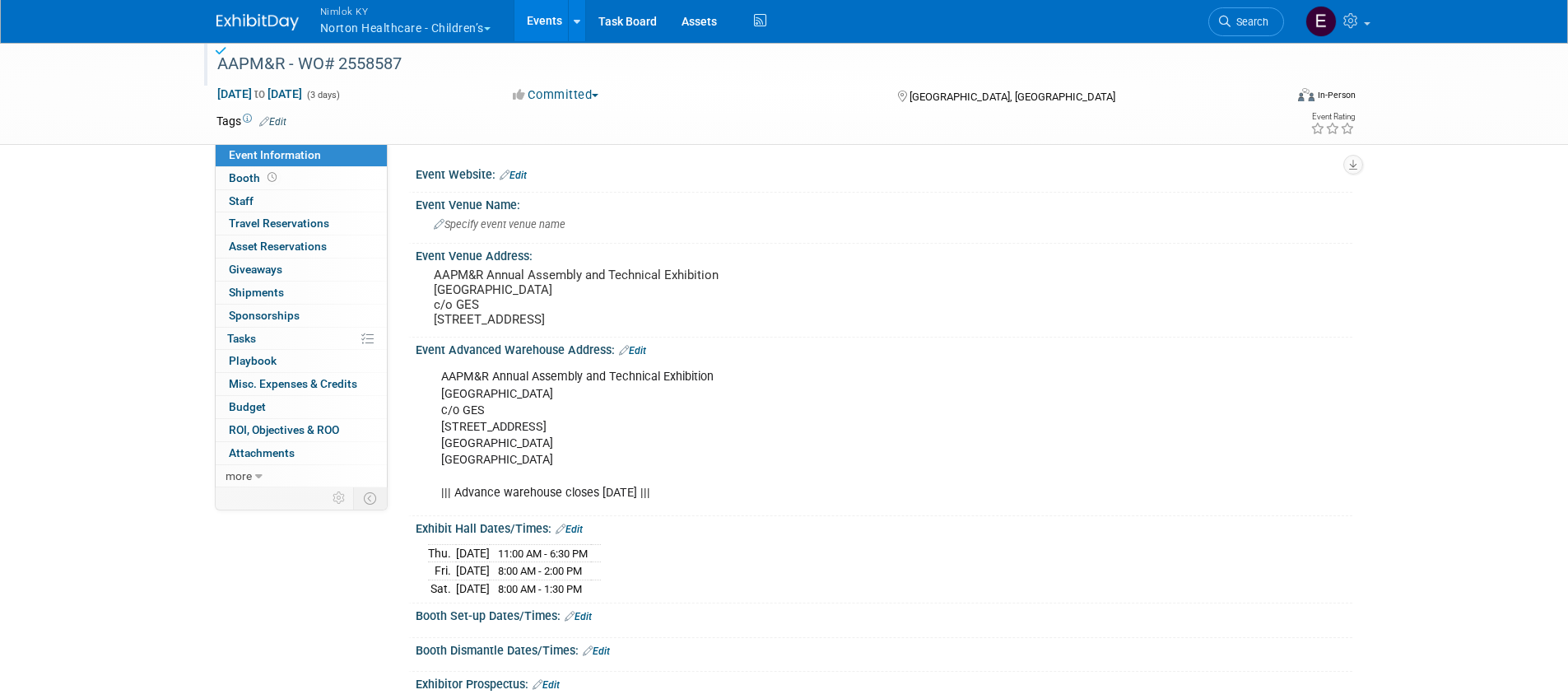
click at [986, 96] on span "Melbourne, Australia" at bounding box center [1012, 97] width 206 height 12
click at [1334, 95] on div "In-Person" at bounding box center [1337, 95] width 39 height 12
click at [1126, 85] on div "Melbourne, Australia" at bounding box center [1028, 95] width 266 height 19
click at [274, 295] on span "Shipments 0" at bounding box center [256, 292] width 55 height 13
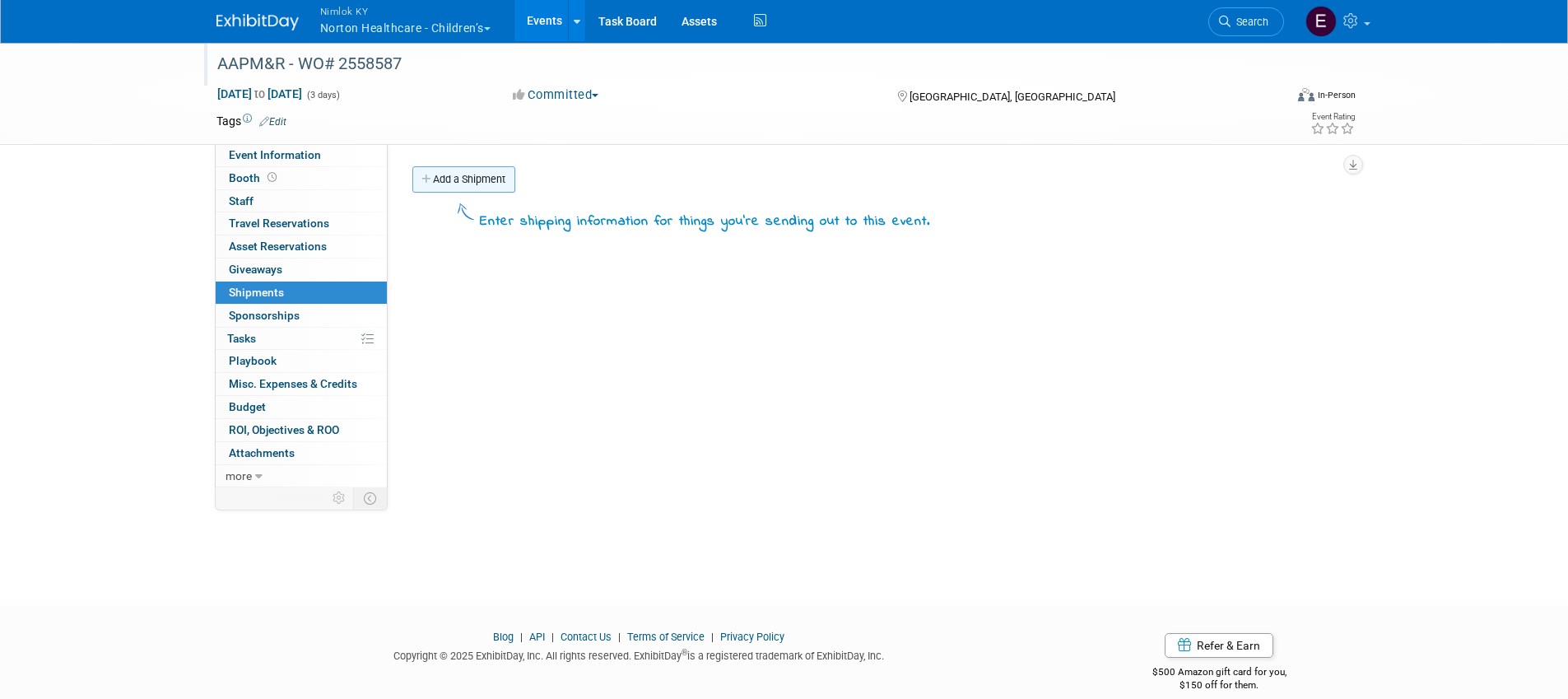
click at [454, 188] on link "Add a Shipment" at bounding box center [463, 179] width 103 height 26
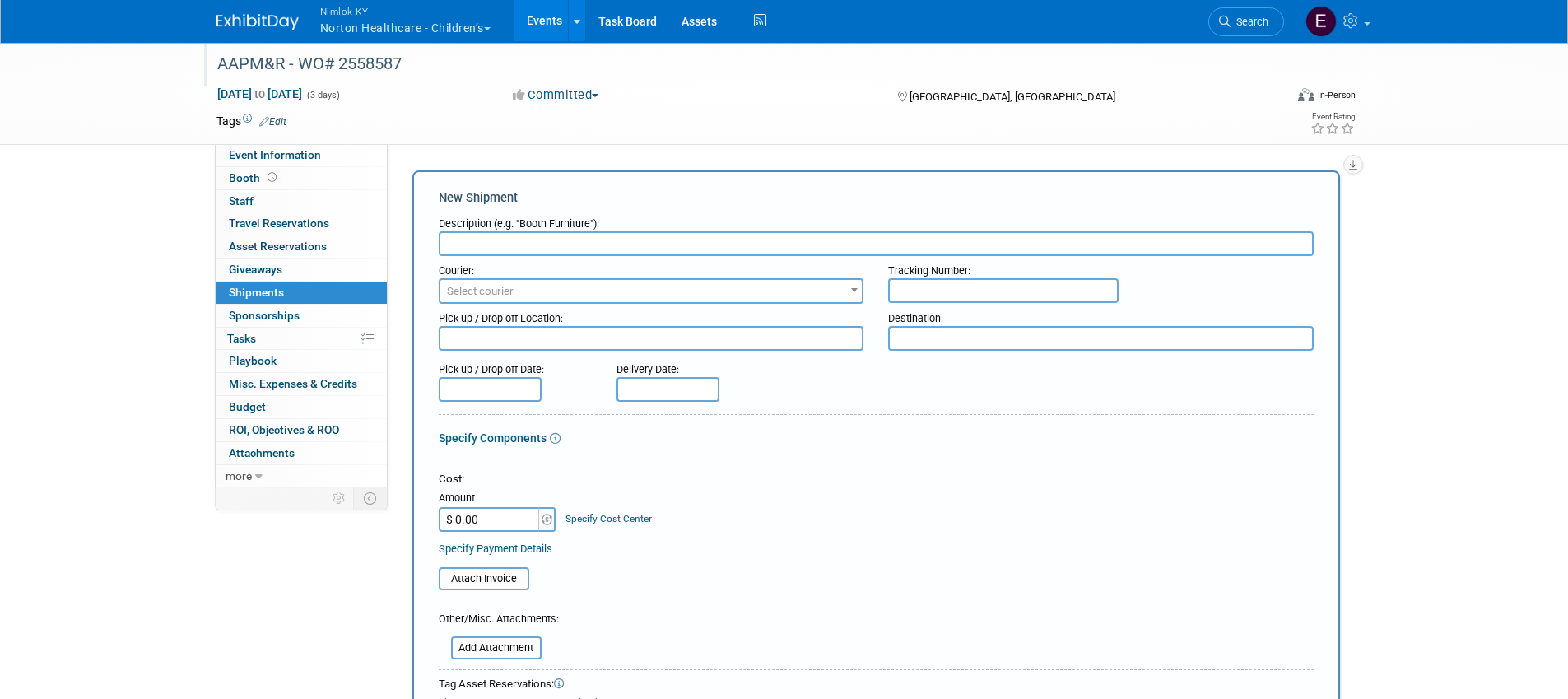
click at [498, 241] on input "text" at bounding box center [876, 244] width 875 height 25
type input "P"
type input "L"
type input "Nimlok WH - AAPM&R"
